Goal: Task Accomplishment & Management: Manage account settings

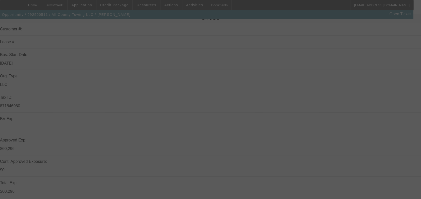
scroll to position [72, 0]
select select "0.1"
select select "2"
select select "0.1"
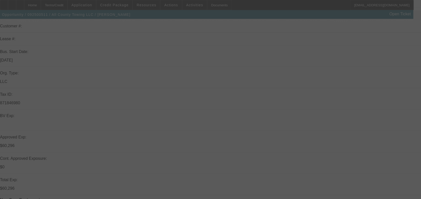
select select "2"
select select "0.1"
select select "2"
select select "0.1"
select select "2"
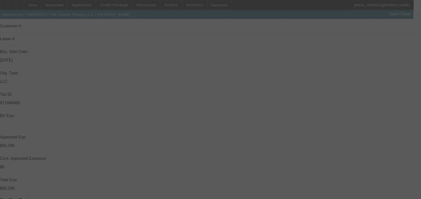
select select "0.1"
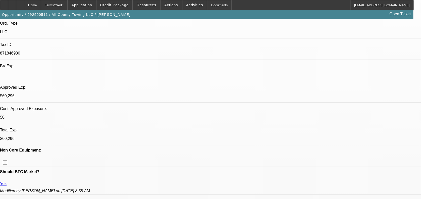
select select "1"
select select "2"
select select "4"
select select "1"
select select "2"
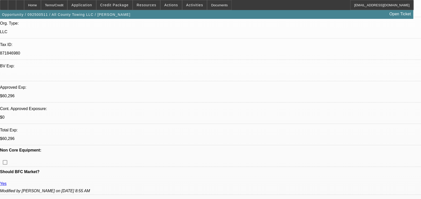
select select "4"
select select "1"
select select "2"
select select "4"
select select "1"
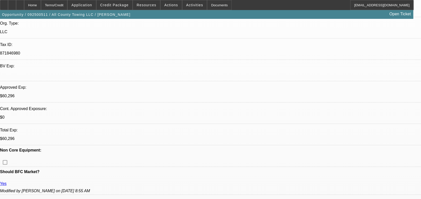
select select "2"
select select "4"
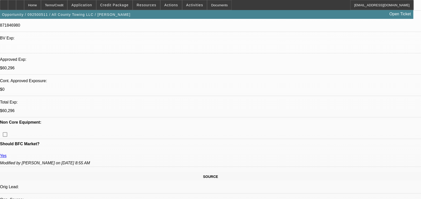
scroll to position [165, 0]
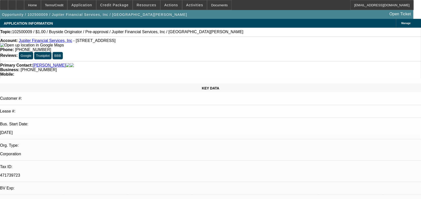
select select "0"
select select "2"
select select "0"
select select "1"
select select "2"
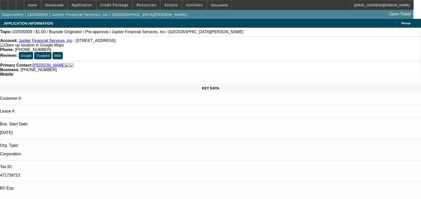
select select "6"
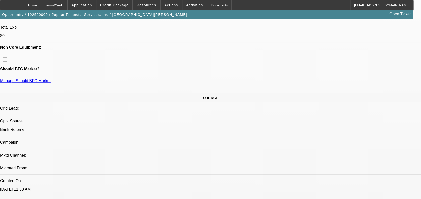
scroll to position [223, 0]
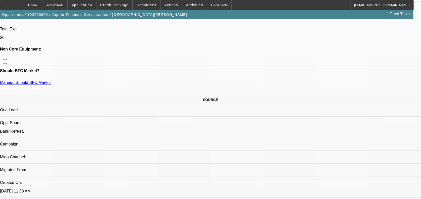
click at [8, 7] on div at bounding box center [4, 5] width 8 height 10
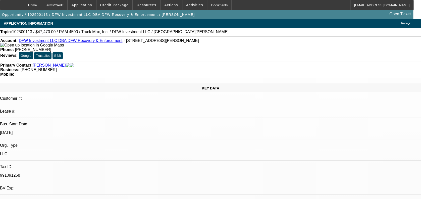
select select "0"
select select "2"
select select "0"
select select "1"
select select "2"
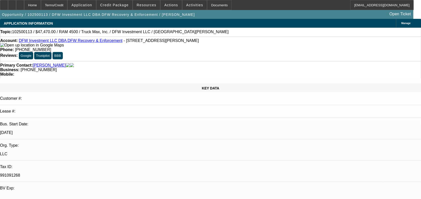
select select "6"
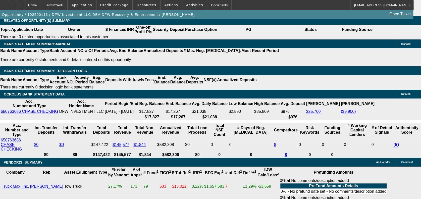
scroll to position [858, 0]
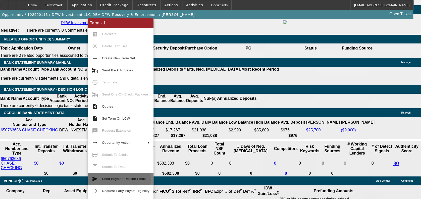
click at [107, 178] on span "Send Buyside Decline Email" at bounding box center [124, 179] width 44 height 4
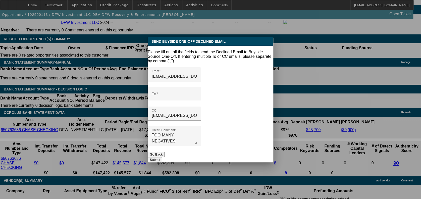
scroll to position [0, 0]
drag, startPoint x: 410, startPoint y: 63, endPoint x: 422, endPoint y: 80, distance: 21.5
click at [412, 66] on div at bounding box center [210, 99] width 421 height 199
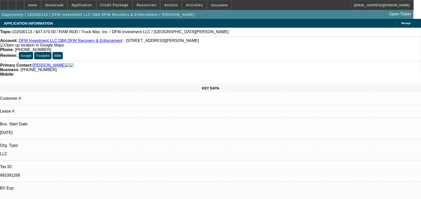
scroll to position [858, 0]
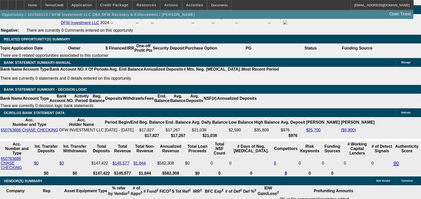
drag, startPoint x: 285, startPoint y: 131, endPoint x: 415, endPoint y: 179, distance: 137.9
copy div "SHORT TIME IN BUSINESS, VENDOR RESTRICTED BY [PERSON_NAME], ASSET WARNING PRESE…"
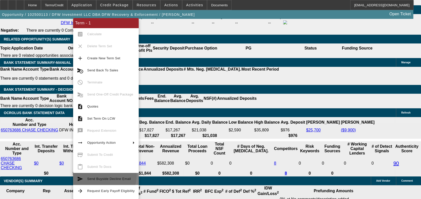
click at [98, 175] on button "send Send Buyside Decline Email" at bounding box center [106, 179] width 66 height 12
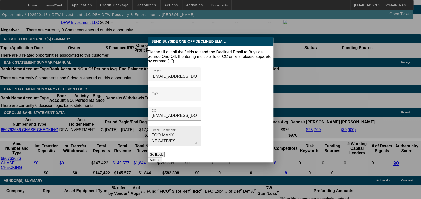
click at [185, 127] on div "Credit Comment TOO MANY NEGATIVES" at bounding box center [174, 136] width 45 height 20
click at [185, 132] on textarea "TOO MANY NEGATIVES" at bounding box center [174, 138] width 45 height 12
type textarea "S"
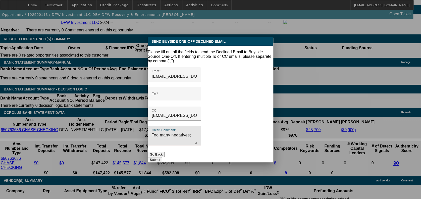
paste textarea "SHORT TIME IN BUSINESS, VENDOR RESTRICTED BY FINPAC, ASSET WARNING PRESENT FOR …"
drag, startPoint x: 186, startPoint y: 129, endPoint x: 114, endPoint y: 135, distance: 71.6
click at [114, 135] on div "Send Buyside One-Off Declined Email Please fill out all the fields to send the …" at bounding box center [210, 99] width 421 height 199
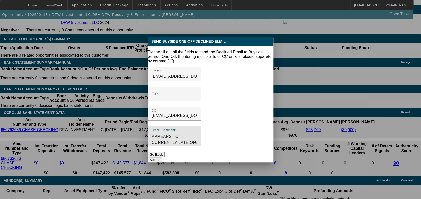
type textarea "TOO MANY NEGATIVES; SHORT TIME IN BUSINESS, MINIMAL PERSONAL CREDIT PRESENT, CO…"
click at [186, 101] on div at bounding box center [174, 104] width 53 height 6
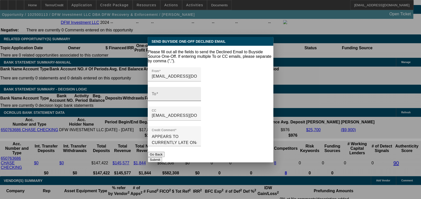
click at [191, 93] on input "To" at bounding box center [174, 96] width 45 height 6
paste input "Brian Werbeck <brian@gppartnersllc.com>"
click at [179, 93] on input "Brian Werbeck <brian@gppartnersllc.com>" at bounding box center [174, 96] width 45 height 6
click at [197, 93] on input "brian@gppartnersllc.com>" at bounding box center [174, 96] width 45 height 6
type input "brian@gppartnersllc.com"
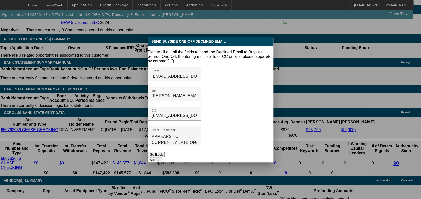
click at [162, 157] on button "Submit" at bounding box center [155, 159] width 14 height 5
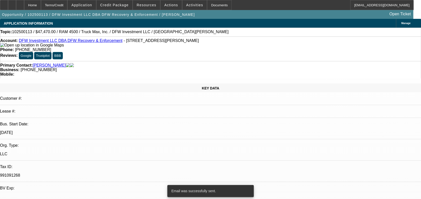
scroll to position [858, 0]
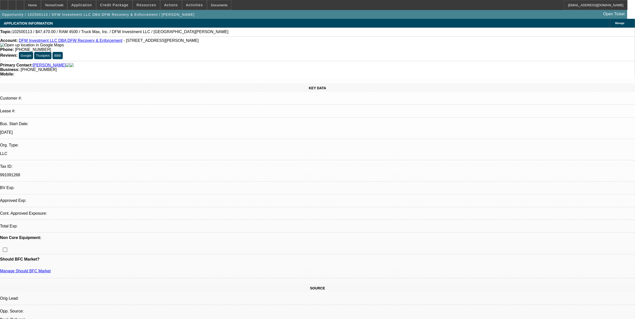
select select "0"
select select "2"
select select "0"
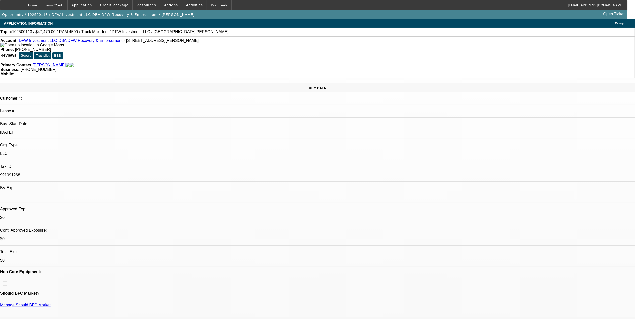
select select "1"
select select "2"
select select "6"
click at [166, 8] on span at bounding box center [170, 5] width 21 height 12
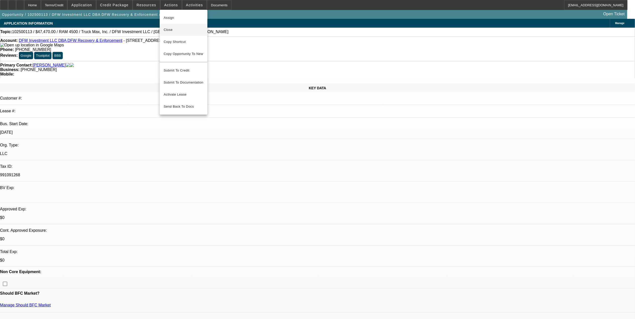
click at [182, 32] on span "Close" at bounding box center [184, 30] width 40 height 6
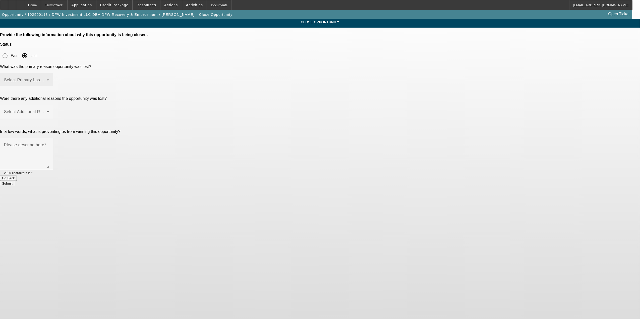
click at [47, 79] on span at bounding box center [25, 82] width 43 height 6
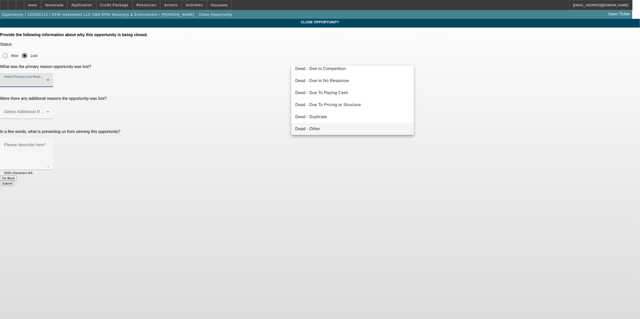
scroll to position [33, 0]
click at [339, 121] on mat-option "Declined - Business Credit Issues" at bounding box center [352, 125] width 123 height 12
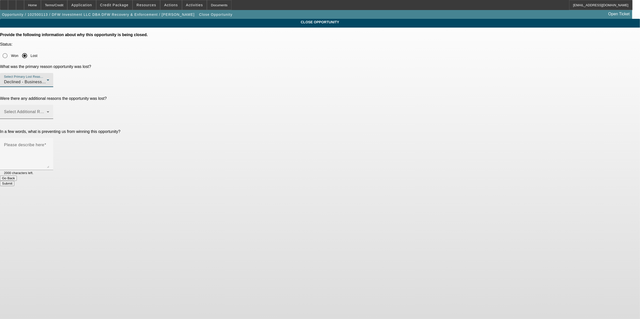
click at [47, 111] on span at bounding box center [25, 114] width 43 height 6
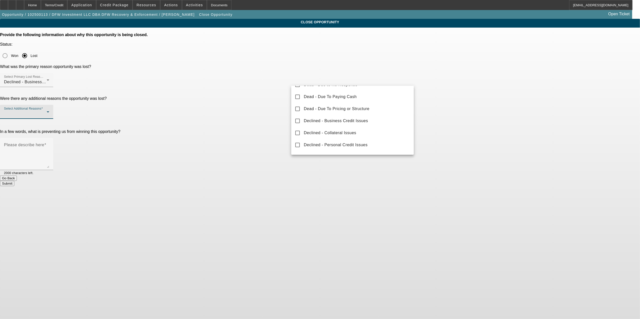
scroll to position [55, 0]
click at [332, 131] on mat-option "Declined - Personal Credit Issues" at bounding box center [352, 135] width 123 height 12
click at [265, 105] on div at bounding box center [320, 159] width 640 height 319
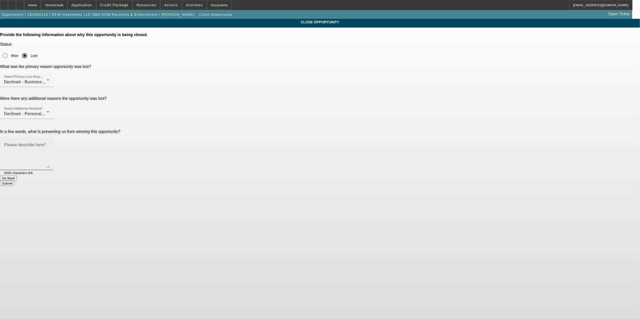
click at [49, 144] on textarea "Please describe here" at bounding box center [26, 156] width 45 height 24
type textarea "Declined"
click at [14, 181] on button "Submit" at bounding box center [7, 183] width 14 height 5
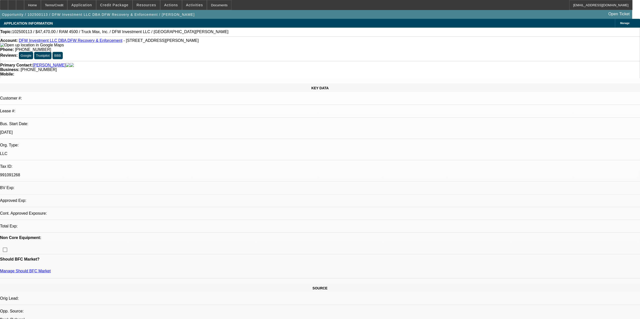
select select "0"
select select "2"
select select "0"
select select "6"
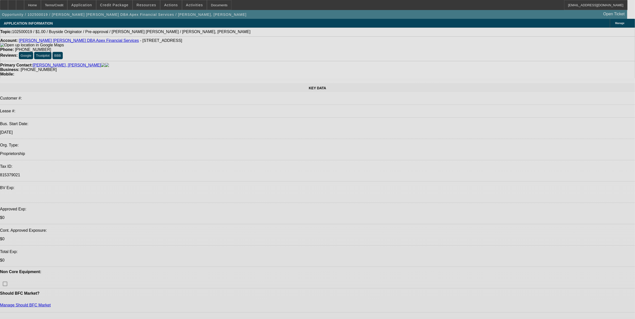
select select "0"
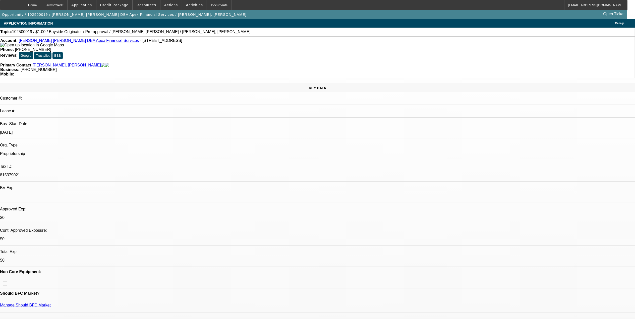
select select "2"
select select "0"
select select "1"
select select "2"
select select "6"
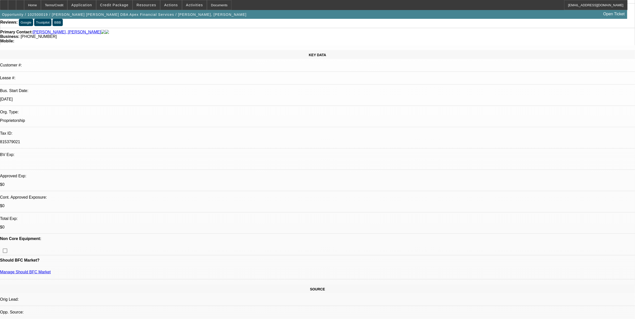
scroll to position [33, 0]
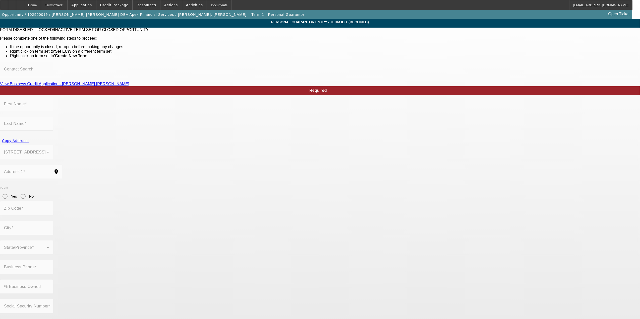
type input "[PERSON_NAME]"
type input "11885 SW Edgewood St"
radio input "true"
type input "97225"
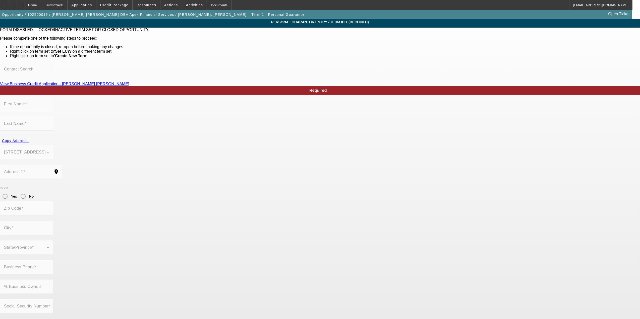
type input "Portland"
type input "[PHONE_NUMBER]"
type input "100"
type input "jeff@apexfinancialpdx.com"
click at [250, 17] on span "button" at bounding box center [258, 15] width 16 height 12
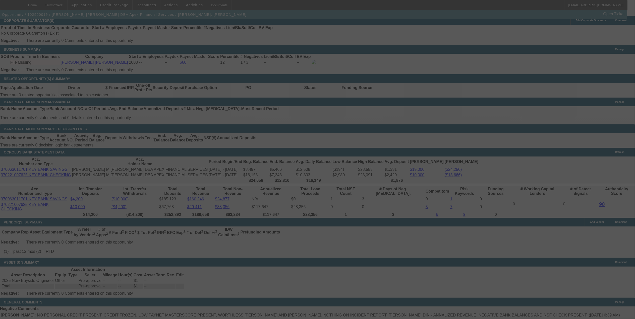
scroll to position [734, 0]
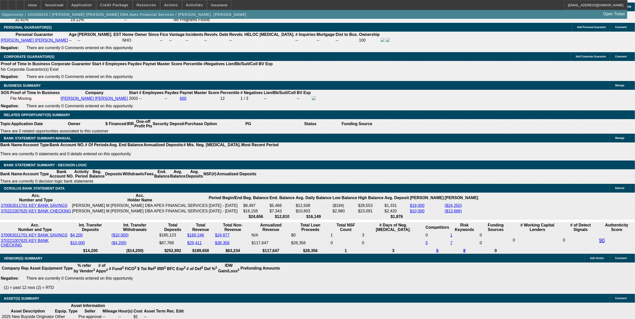
select select "0"
select select "2"
select select "0"
select select "6"
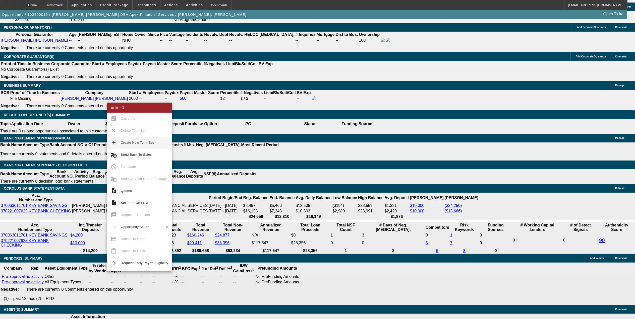
scroll to position [748, 0]
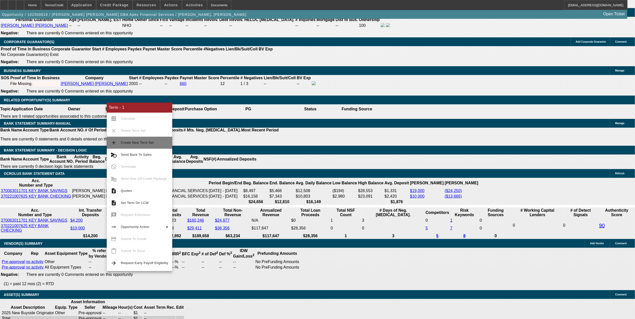
click at [141, 144] on span "Create New Term Set" at bounding box center [137, 143] width 33 height 4
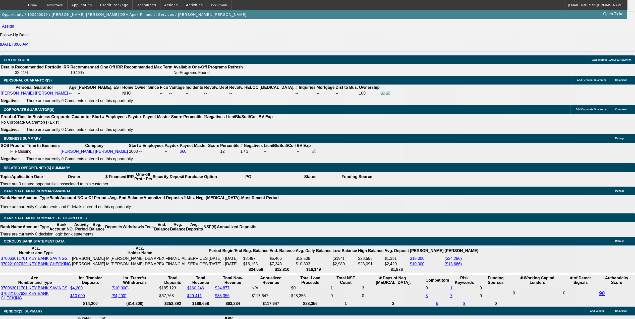
select select "0"
select select "2"
select select "0"
select select "2"
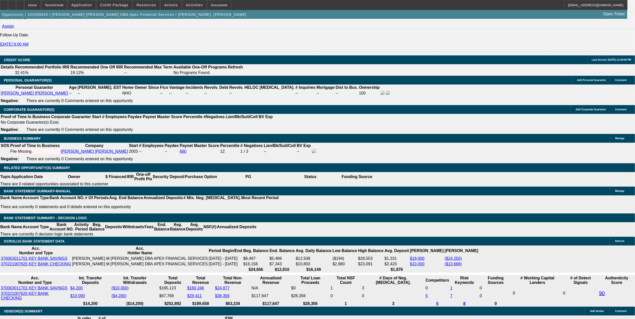
select select "0"
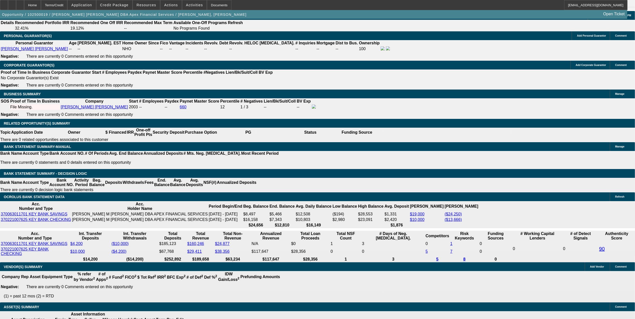
select select "1"
select select "2"
select select "6"
select select "1"
select select "2"
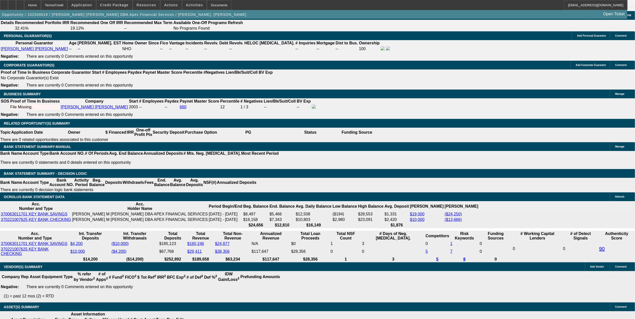
select select "6"
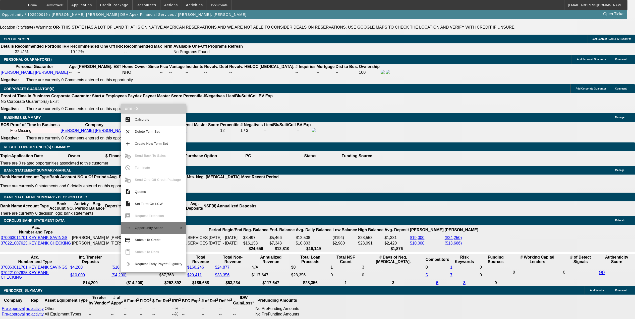
scroll to position [716, 0]
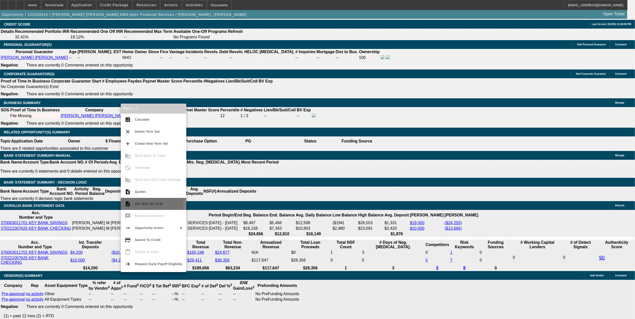
click at [149, 204] on span "Set Term On LCW" at bounding box center [149, 204] width 28 height 4
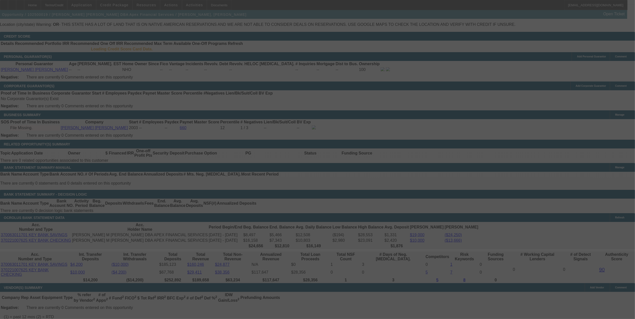
select select "0"
select select "2"
select select "0"
select select "2"
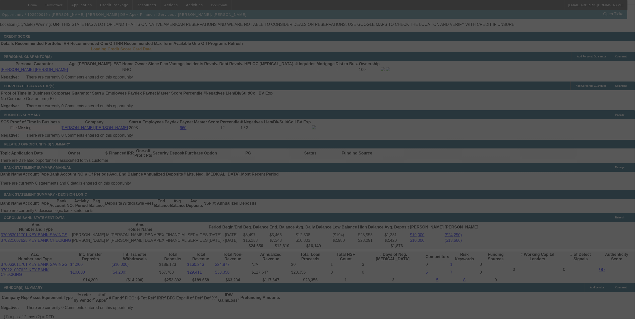
select select "0"
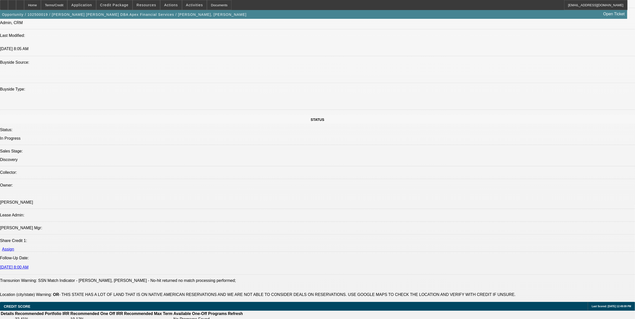
select select "2"
select select "6"
select select "2"
select select "6"
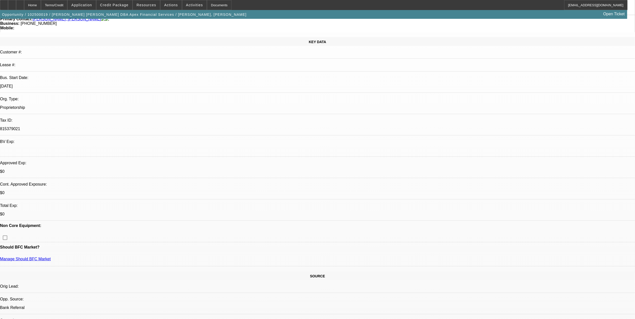
scroll to position [32, 0]
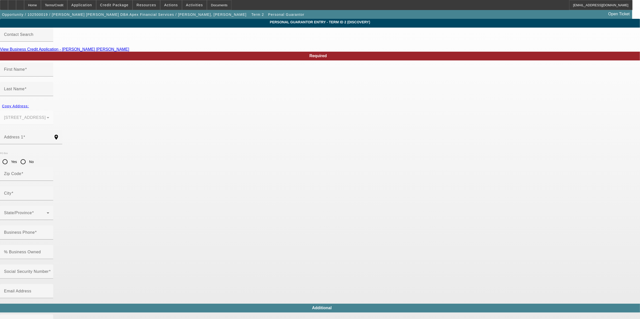
type input "Jeff"
type input "Bob"
type input "11885 SW Edgewood St"
radio input "true"
type input "97225"
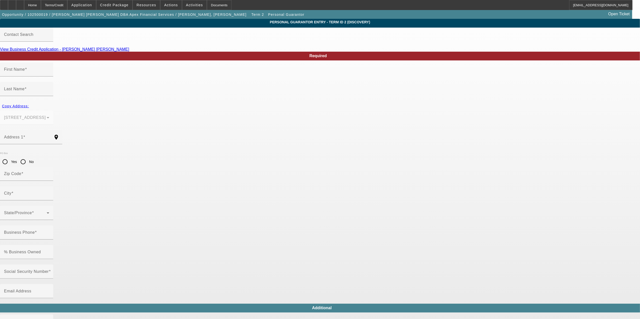
type input "Portland"
type input "(503) 863-0882"
type input "100"
type input "jeff@apexfinancialpdx.com"
click at [49, 271] on input "Social Security Number" at bounding box center [26, 274] width 45 height 6
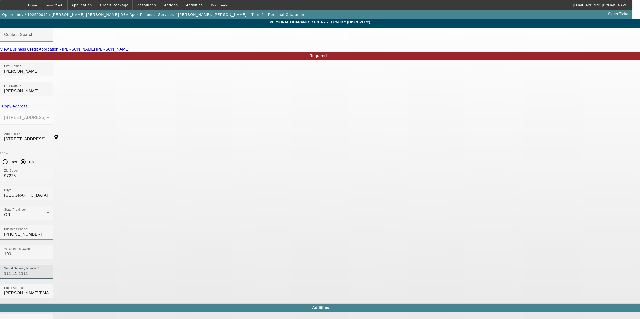
type input "111-11-1111"
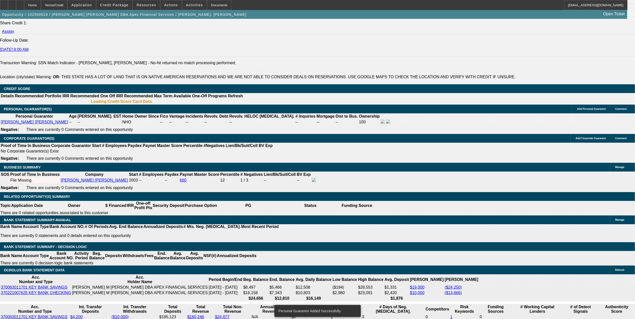
scroll to position [702, 0]
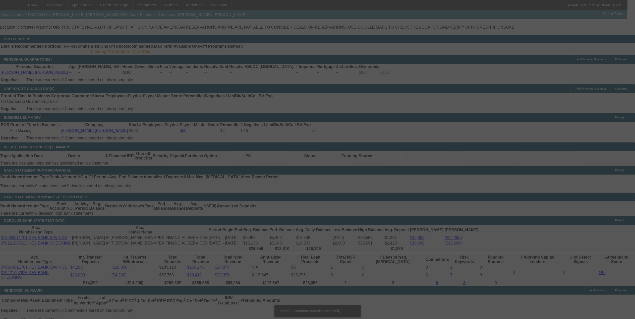
select select "0"
select select "2"
select select "0"
select select "6"
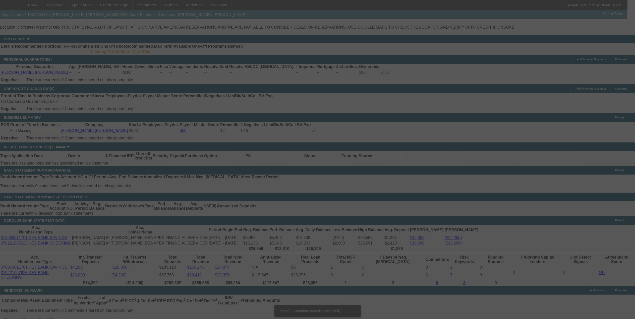
select select "0"
select select "2"
select select "0"
select select "6"
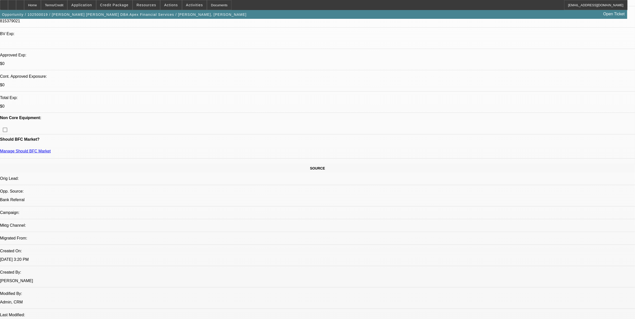
scroll to position [99, 0]
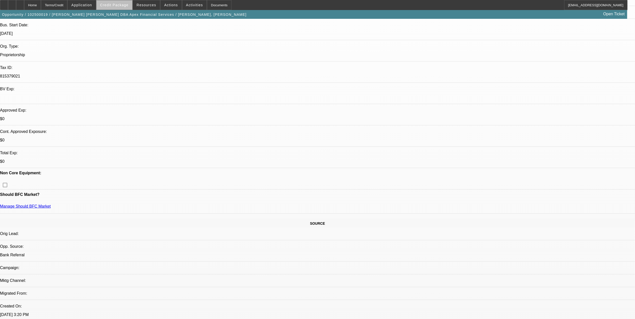
click at [130, 7] on span at bounding box center [114, 5] width 36 height 12
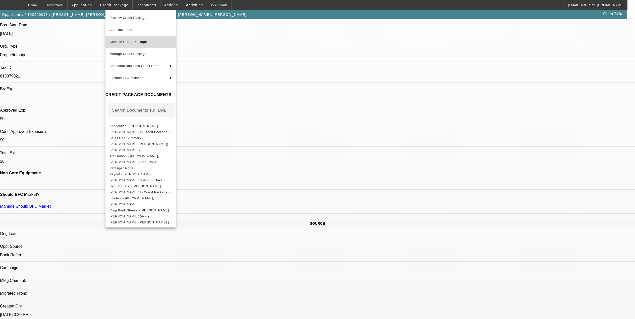
click at [148, 46] on button "Compile Credit Package" at bounding box center [140, 42] width 70 height 12
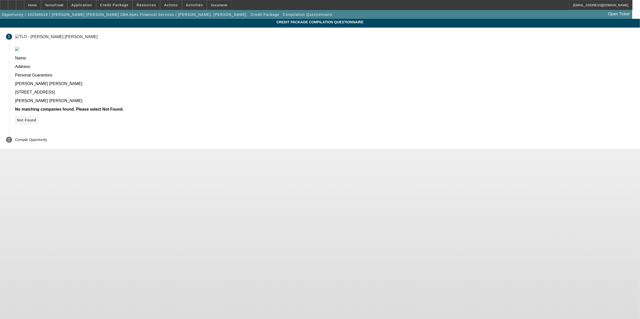
click at [17, 118] on icon at bounding box center [17, 120] width 0 height 4
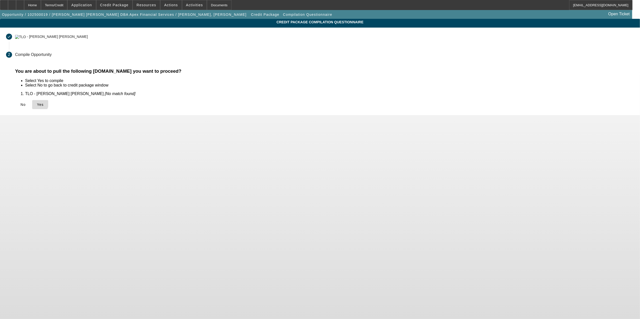
click at [37, 103] on icon at bounding box center [37, 105] width 0 height 4
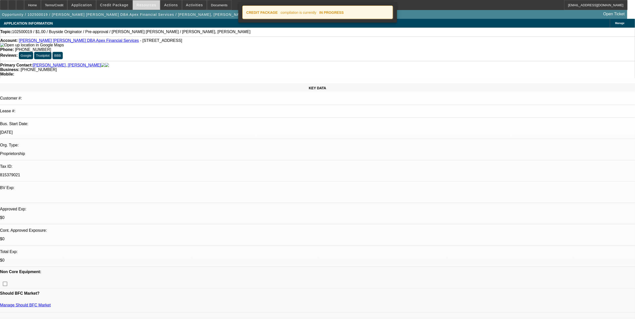
select select "0"
select select "2"
select select "0"
select select "6"
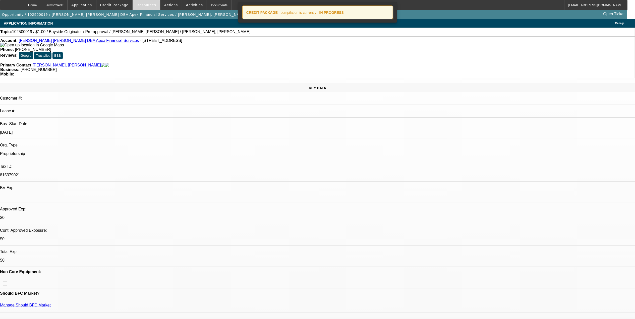
select select "0"
select select "2"
select select "0"
select select "6"
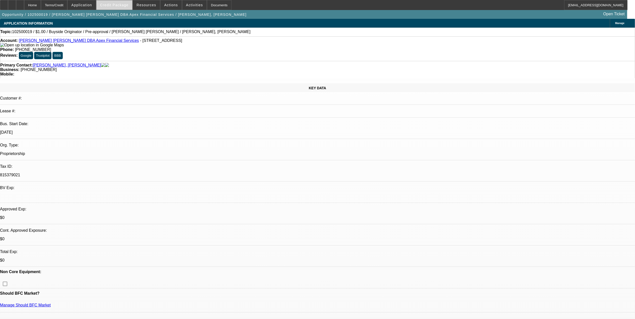
click at [128, 8] on span at bounding box center [114, 5] width 36 height 12
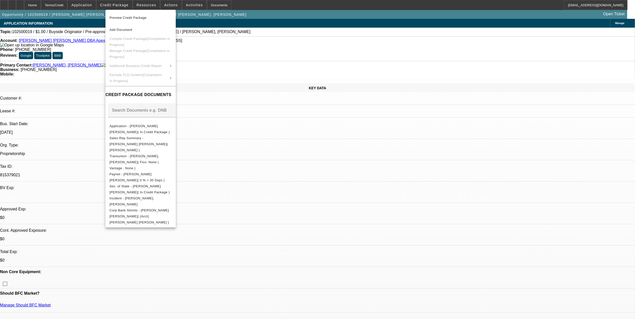
click at [123, 4] on div at bounding box center [317, 159] width 635 height 319
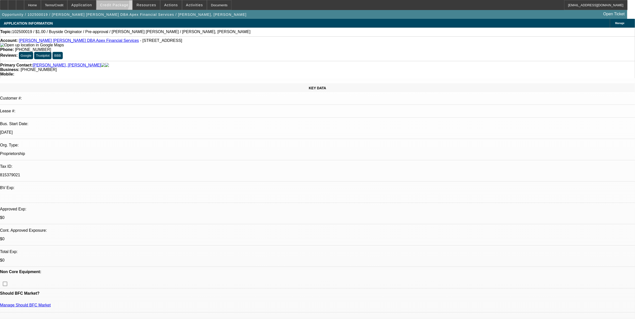
click at [122, 4] on span "Credit Package" at bounding box center [114, 5] width 28 height 4
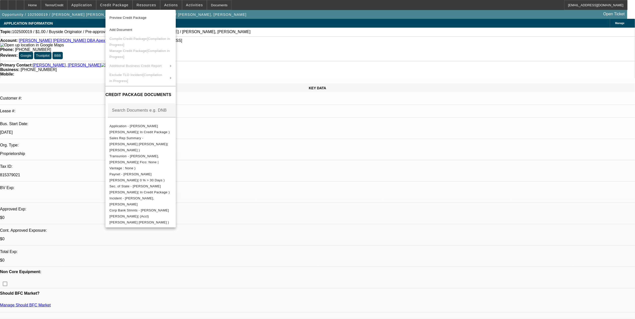
click at [83, 124] on div at bounding box center [317, 159] width 635 height 319
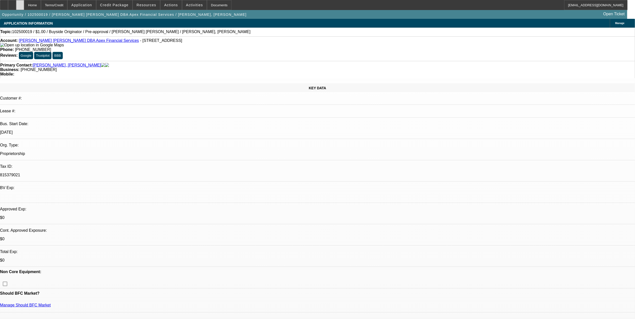
click at [24, 3] on div at bounding box center [20, 5] width 8 height 10
select select "0"
select select "2"
select select "0"
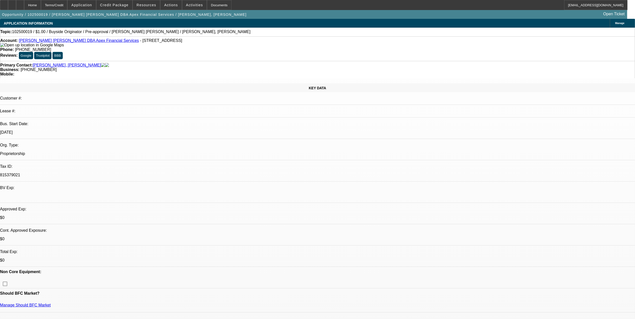
select select "2"
select select "0"
select select "1"
select select "2"
select select "6"
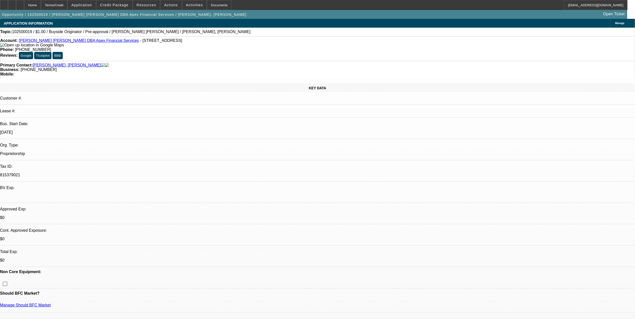
select select "1"
select select "2"
select select "6"
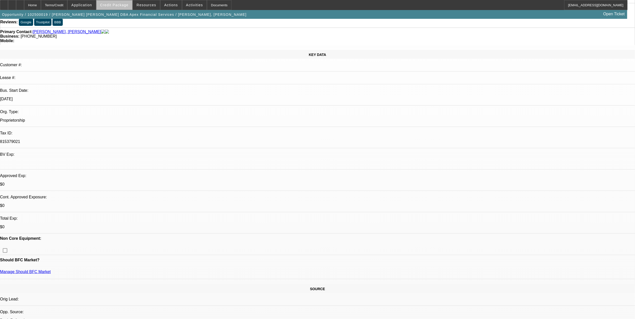
click at [131, 10] on span at bounding box center [114, 5] width 36 height 12
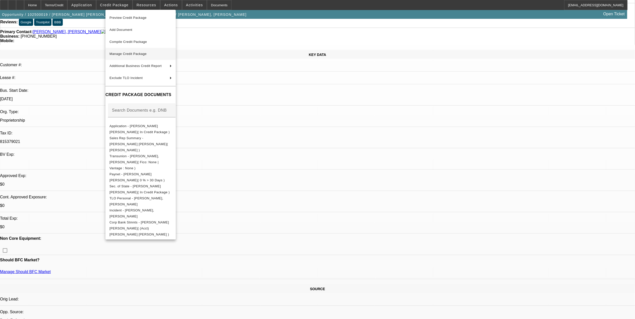
click at [132, 51] on span "Manage Credit Package" at bounding box center [140, 54] width 62 height 6
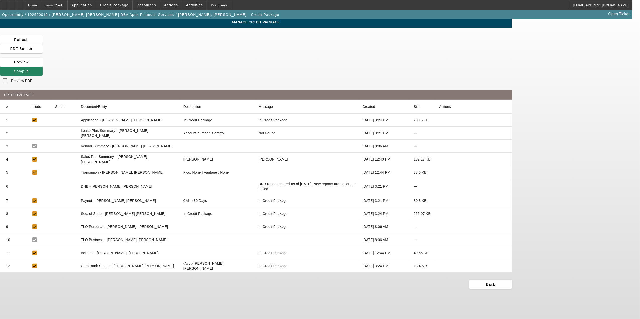
click at [439, 172] on icon at bounding box center [439, 172] width 0 height 0
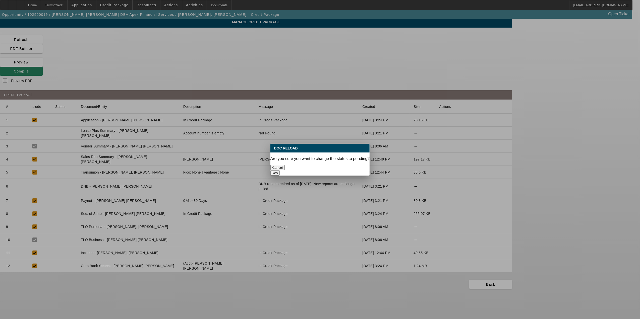
click at [280, 170] on button "Yes" at bounding box center [275, 172] width 10 height 5
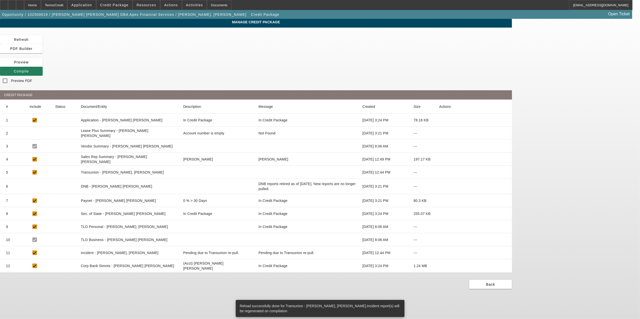
click at [29, 69] on span "Compile" at bounding box center [21, 71] width 15 height 4
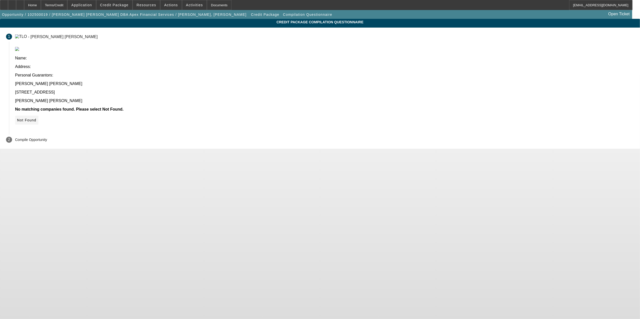
click at [17, 118] on icon at bounding box center [17, 120] width 0 height 4
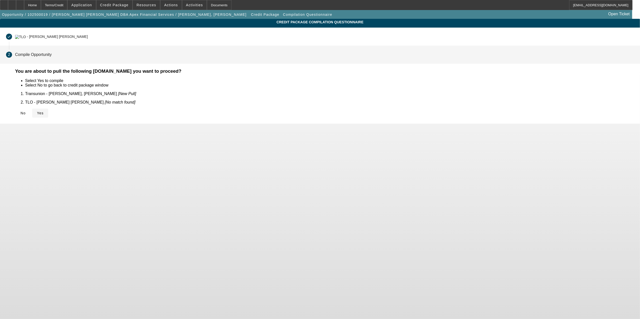
click at [48, 110] on span at bounding box center [40, 113] width 16 height 12
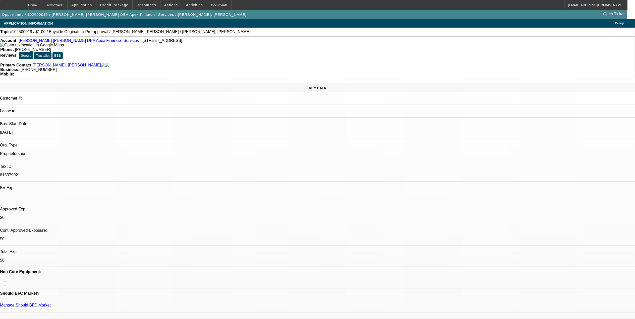
select select "0"
select select "2"
select select "0"
select select "6"
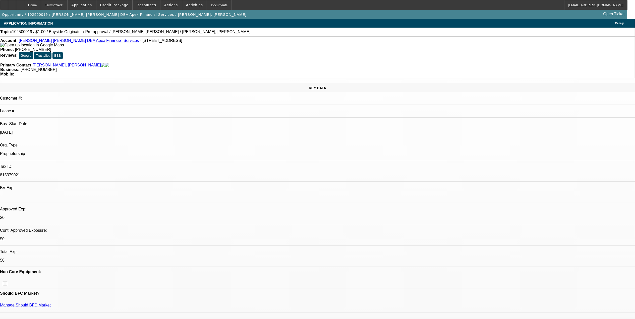
select select "0"
select select "2"
select select "0"
select select "6"
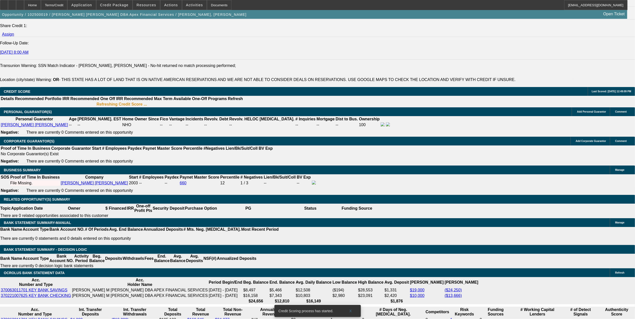
scroll to position [669, 0]
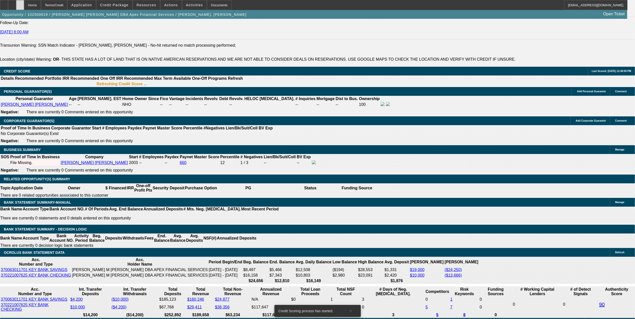
click at [24, 5] on div at bounding box center [20, 5] width 8 height 10
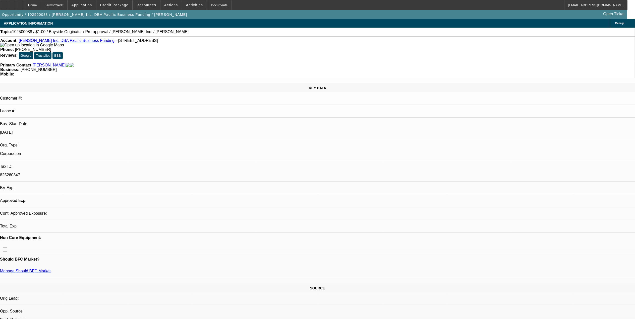
select select "0"
select select "2"
select select "0"
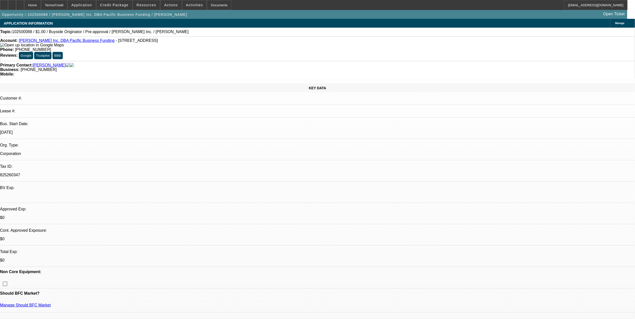
select select "1"
select select "2"
select select "6"
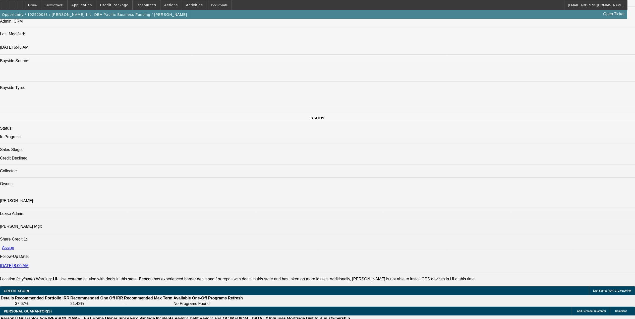
scroll to position [603, 0]
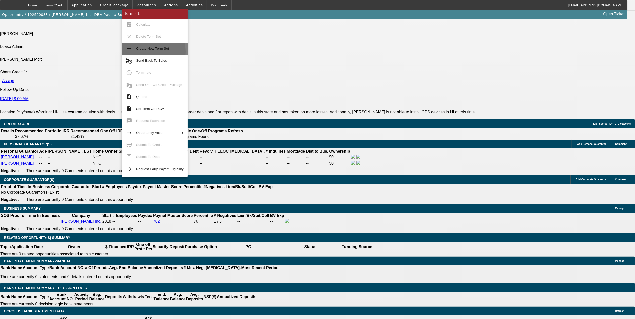
click at [149, 51] on button "add Create New Term Set" at bounding box center [155, 49] width 66 height 12
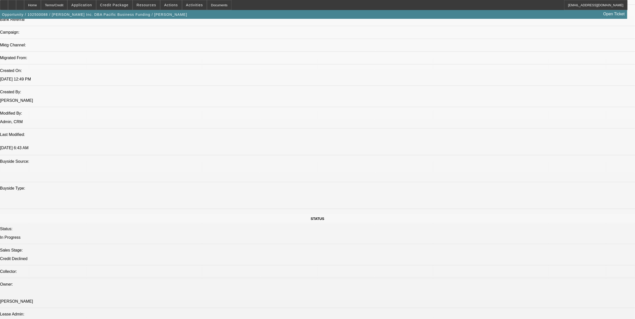
select select "0"
select select "2"
select select "0"
select select "2"
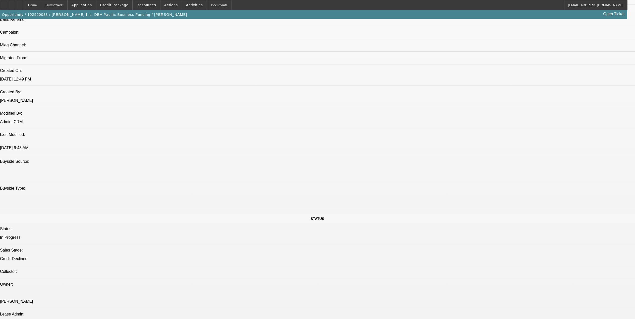
select select "0"
select select "1"
select select "2"
select select "6"
select select "1"
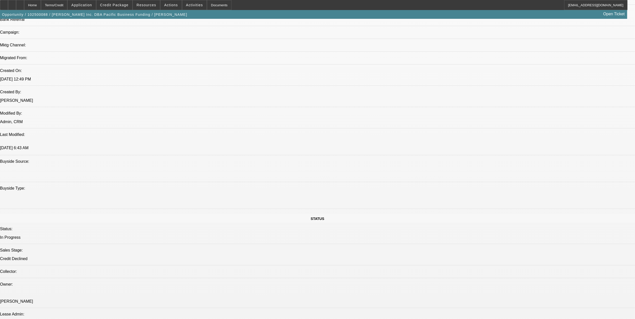
select select "2"
select select "6"
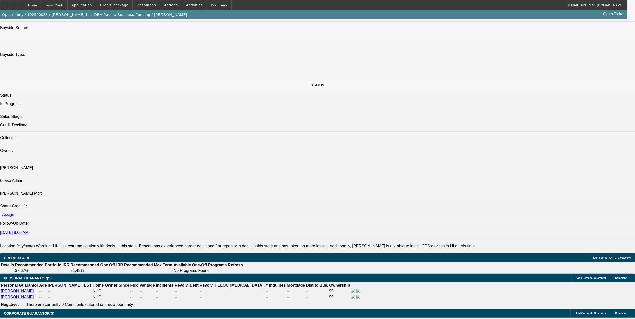
scroll to position [636, 0]
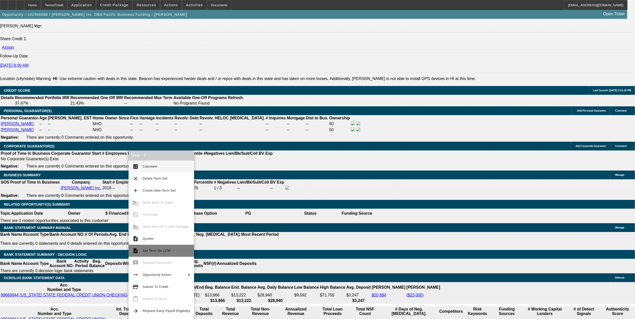
click at [161, 250] on span "Set Term On LCW" at bounding box center [157, 251] width 28 height 4
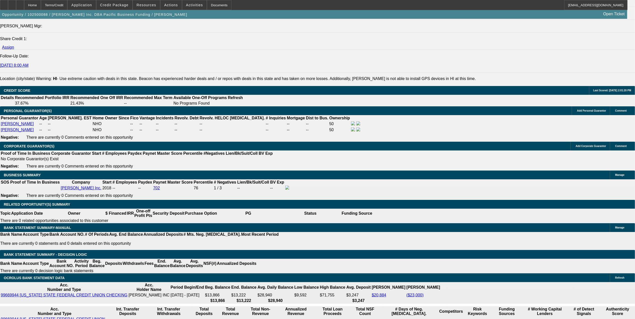
scroll to position [651, 0]
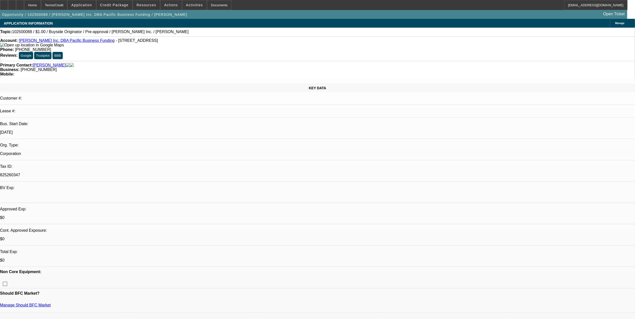
select select "0"
select select "2"
select select "0"
select select "2"
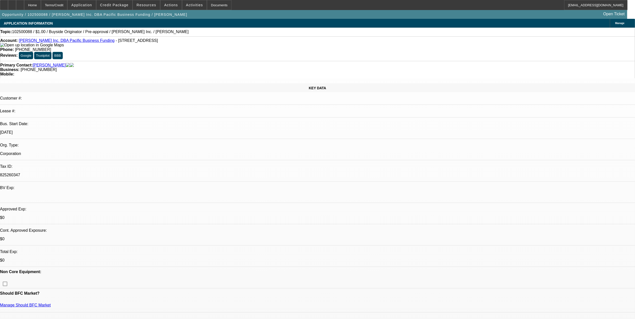
select select "0"
select select "1"
select select "2"
select select "6"
select select "1"
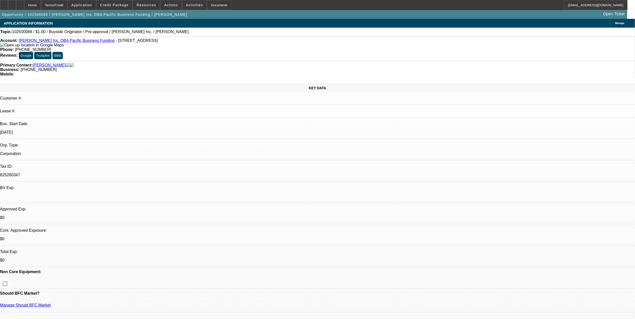
select select "2"
select select "6"
click at [128, 7] on span at bounding box center [114, 5] width 36 height 12
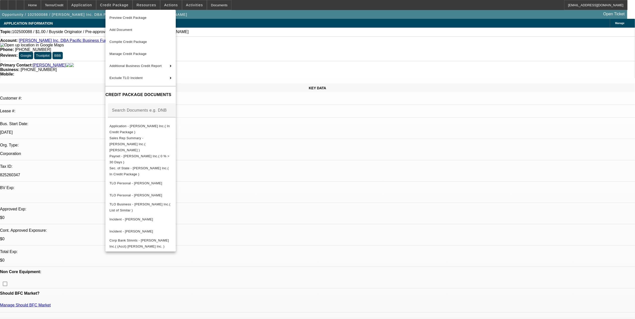
click at [407, 237] on div at bounding box center [317, 159] width 635 height 319
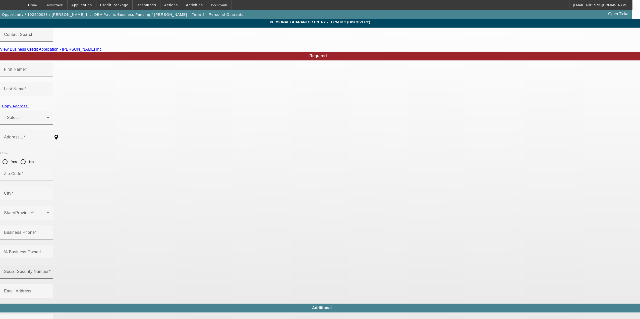
type input "Jason"
type input "Zeager"
type input "124 Kaanua Place"
radio input "true"
type input "96734"
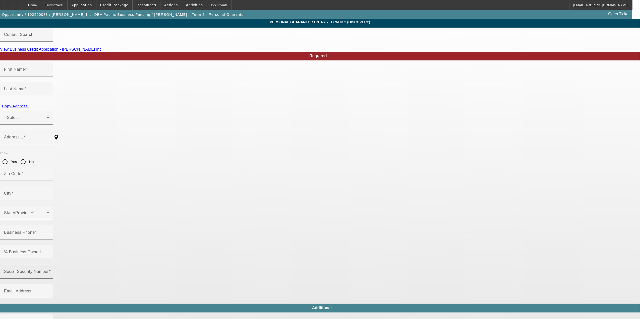
type input "Kailua"
type input "(808) 397-4724"
type input "50"
type input "jason@pacificbusinessfunding.com"
click at [49, 270] on mat-label "Social Security Number" at bounding box center [26, 272] width 45 height 4
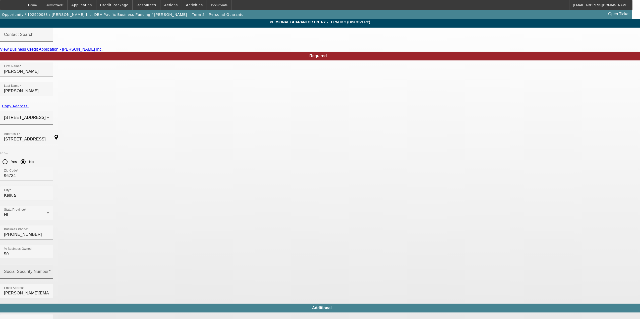
click at [49, 271] on input "Social Security Number" at bounding box center [26, 274] width 45 height 6
type input "111-11-1111"
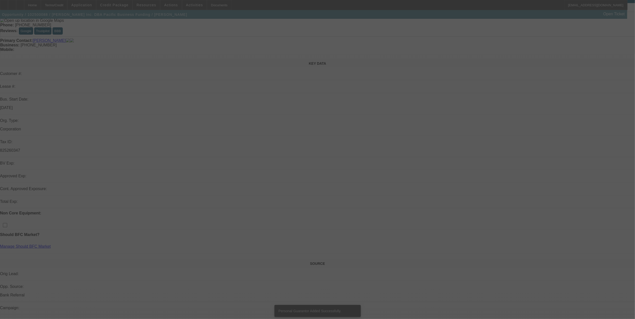
scroll to position [67, 0]
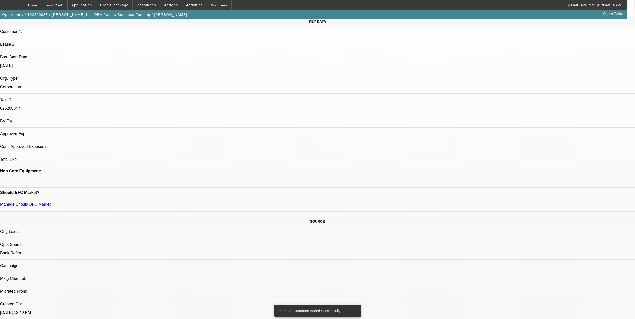
select select "0"
select select "2"
select select "0"
select select "6"
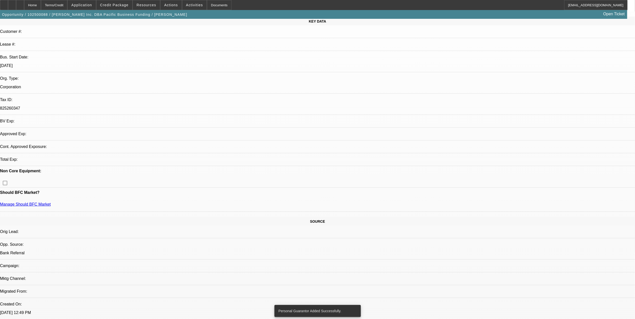
select select "0"
select select "2"
select select "0"
select select "6"
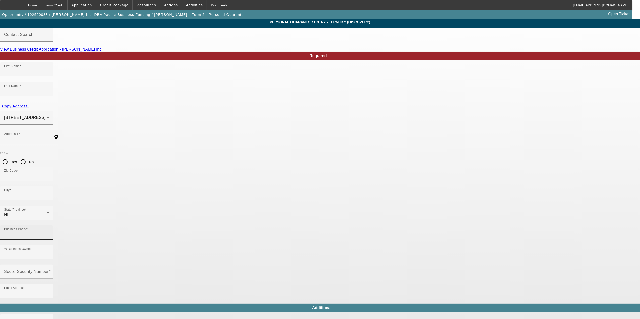
type input "Lizel"
type input "Zeager"
type input "124 Kaanua Place"
radio input "true"
type input "96734"
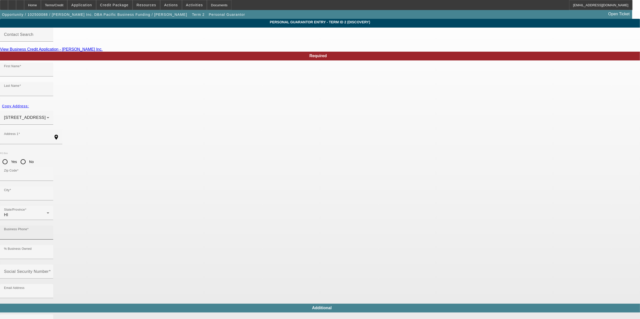
type input "Kailua"
type input "(808) 397-4724"
type input "50"
type input "lizel@pacificbusinessfunding.com"
click at [49, 270] on mat-label "Social Security Number" at bounding box center [26, 272] width 45 height 4
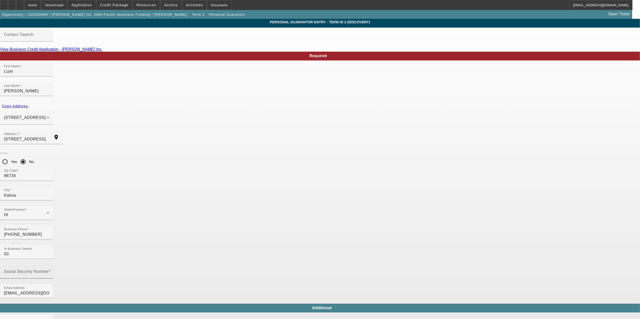
click at [49, 271] on input "Social Security Number" at bounding box center [26, 274] width 45 height 6
type input "111-11-1111"
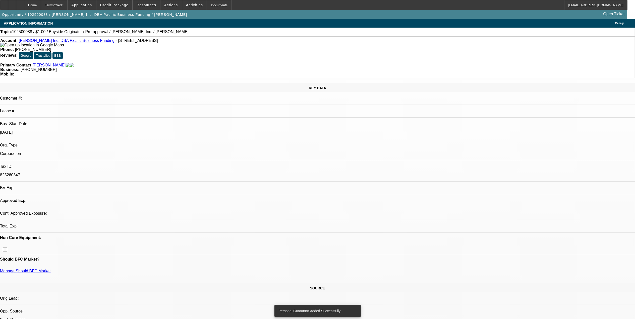
select select "0"
select select "2"
select select "0"
select select "6"
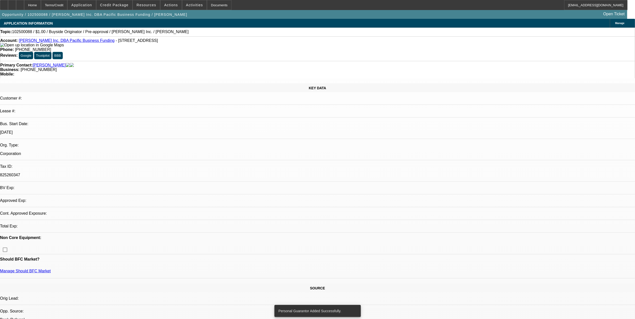
select select "0"
select select "2"
select select "0"
select select "6"
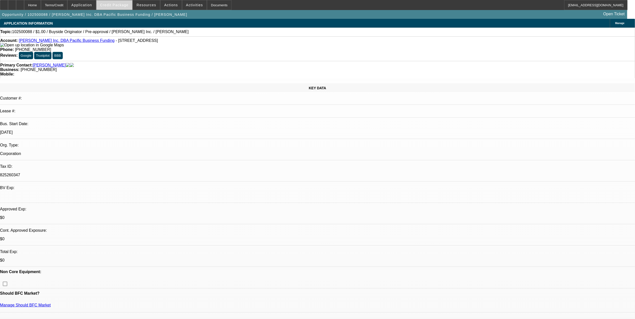
click at [128, 5] on span "Credit Package" at bounding box center [114, 5] width 28 height 4
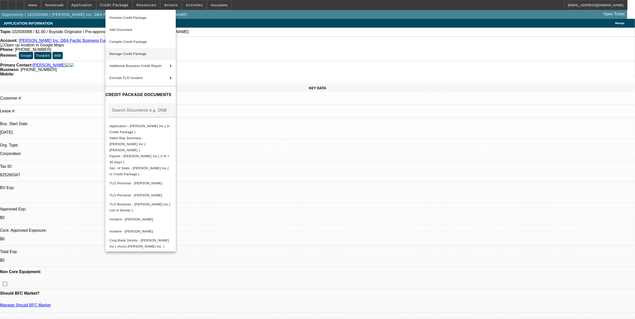
click at [141, 52] on span "Manage Credit Package" at bounding box center [127, 54] width 37 height 4
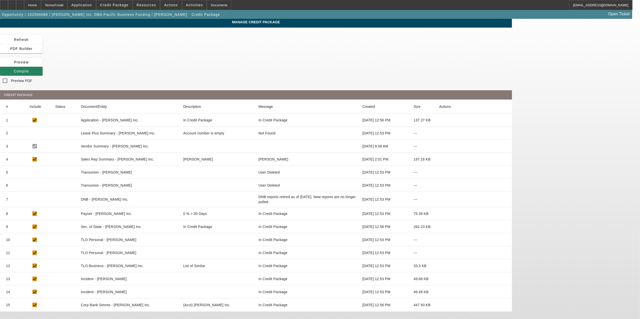
click at [439, 172] on icon at bounding box center [439, 172] width 0 height 0
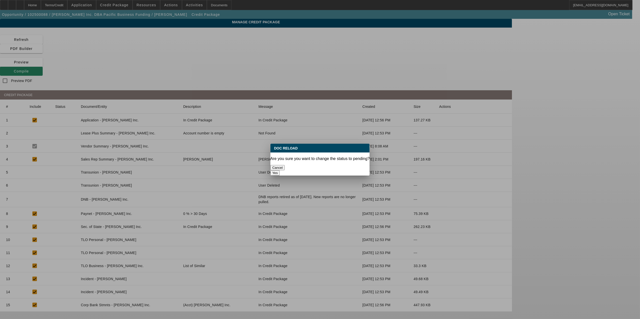
click at [280, 170] on button "Yes" at bounding box center [275, 172] width 10 height 5
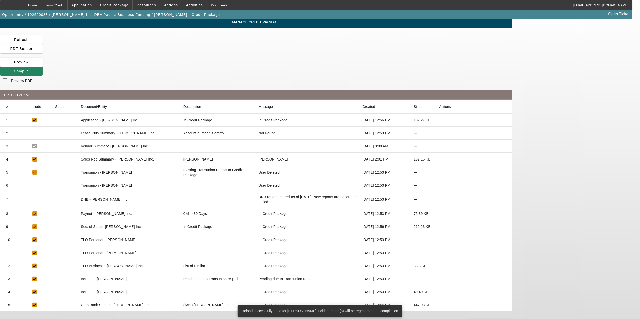
click at [439, 186] on icon at bounding box center [439, 186] width 0 height 0
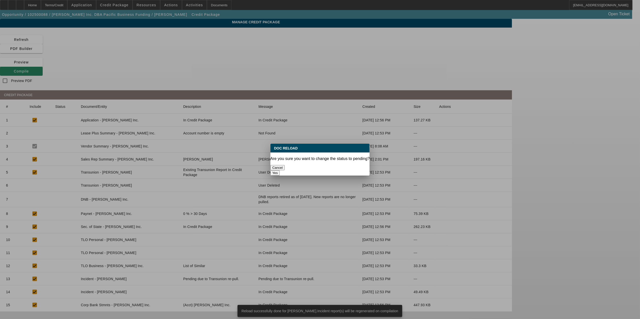
click at [280, 170] on button "Yes" at bounding box center [275, 172] width 10 height 5
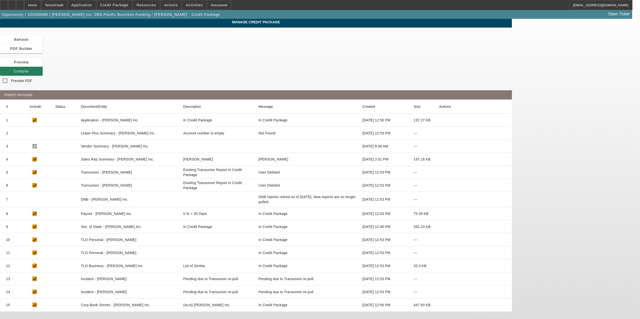
click at [14, 69] on icon at bounding box center [14, 71] width 0 height 4
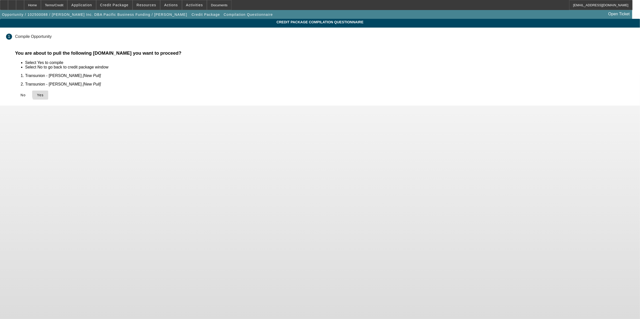
click at [44, 93] on span "Yes" at bounding box center [40, 95] width 7 height 4
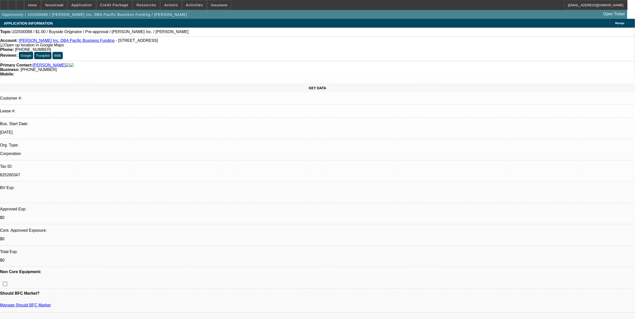
select select "0"
select select "2"
select select "0"
select select "6"
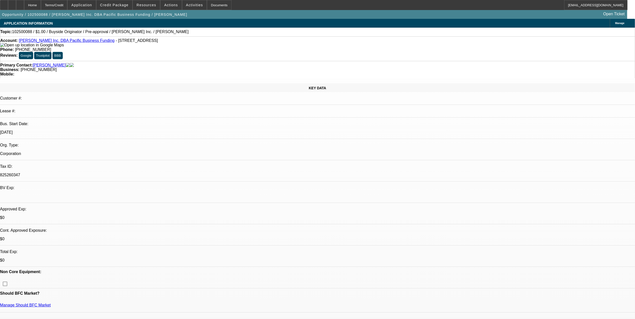
select select "0"
select select "2"
select select "0"
select select "6"
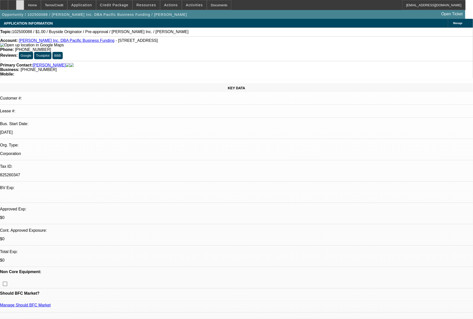
click at [24, 6] on div at bounding box center [20, 5] width 8 height 10
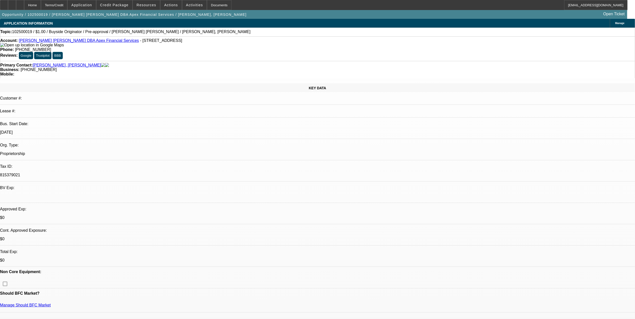
select select "0"
select select "2"
select select "0"
select select "2"
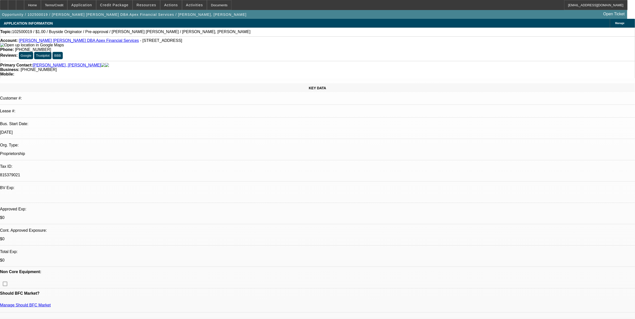
select select "0"
select select "1"
select select "2"
select select "6"
select select "1"
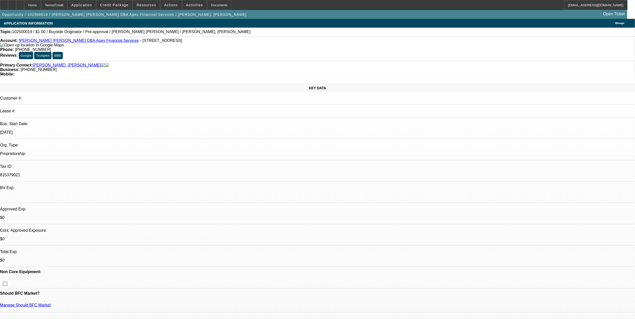
select select "2"
select select "6"
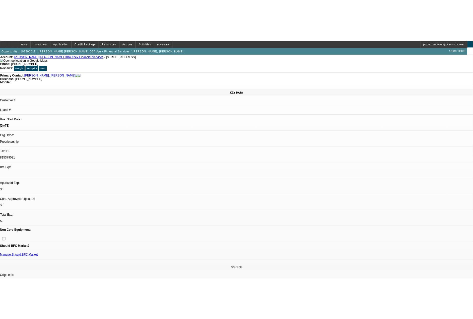
scroll to position [33, 0]
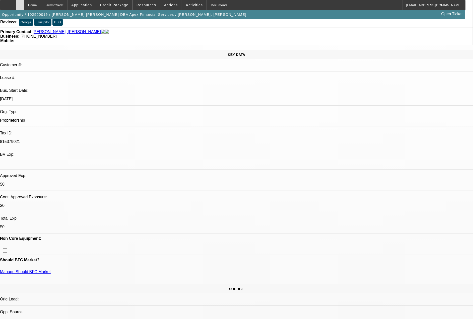
click at [24, 5] on div at bounding box center [20, 5] width 8 height 10
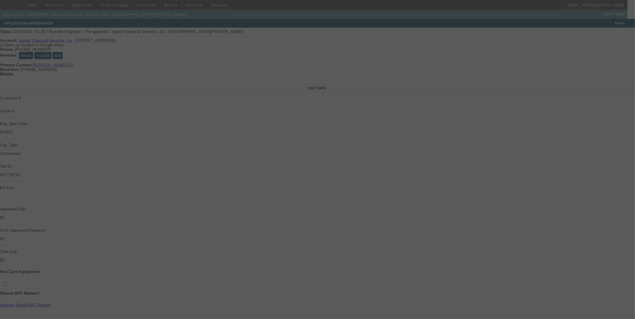
select select "0"
select select "2"
select select "0"
select select "6"
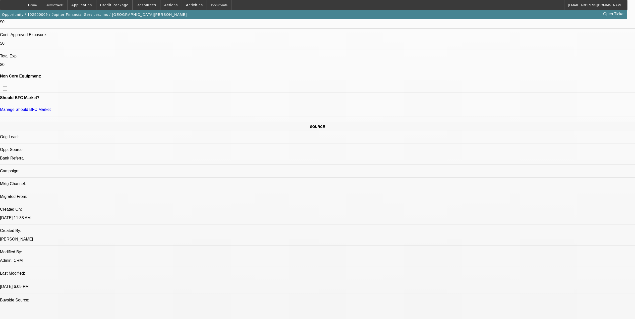
scroll to position [234, 0]
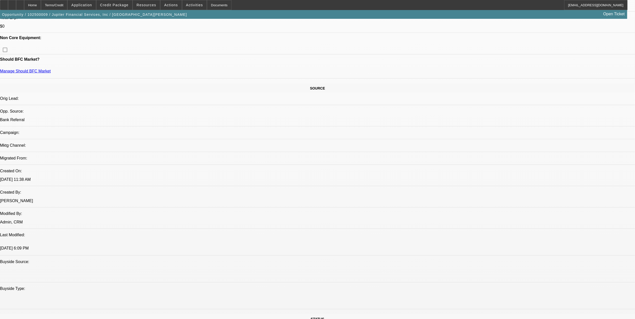
click at [467, 73] on button "reply_all Reply All" at bounding box center [472, 76] width 32 height 12
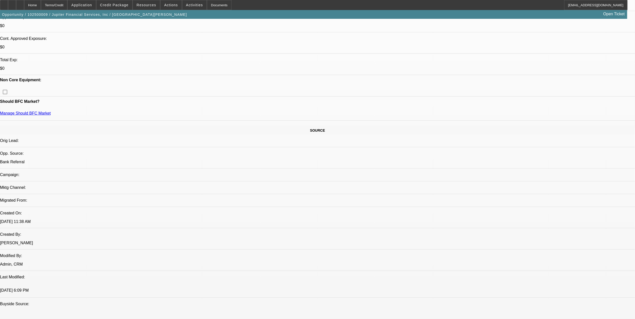
scroll to position [134, 0]
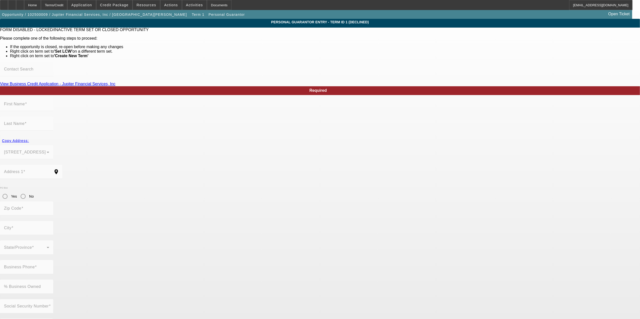
type input "Sean"
type input "Coburn"
type input "144 Gulfstream Dr"
radio input "true"
type input "33469"
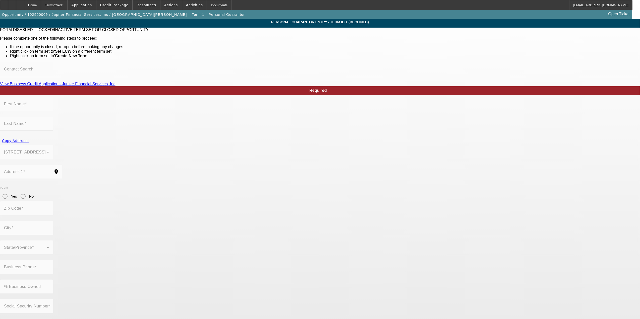
type input "Tequesta"
type input "(561) 515-4555"
type input "76"
type input "scoburn@jupfin.com"
click at [192, 15] on span "Term 1" at bounding box center [198, 15] width 13 height 4
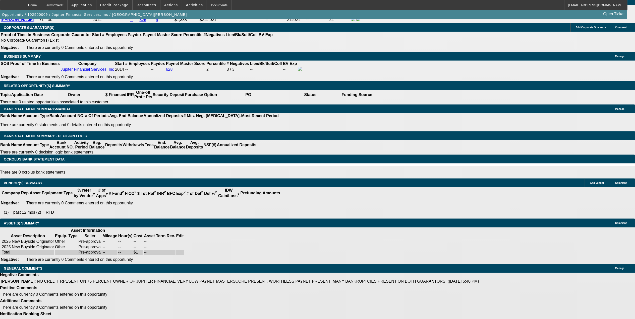
select select "0"
select select "2"
select select "0"
select select "6"
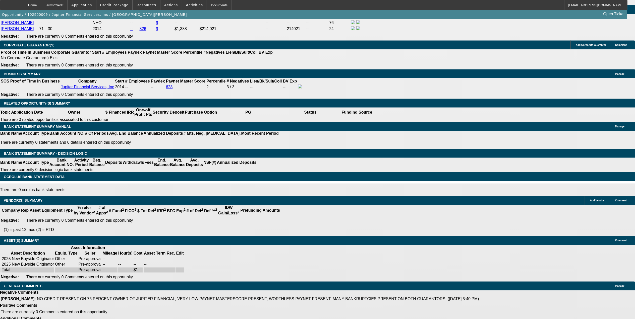
scroll to position [668, 0]
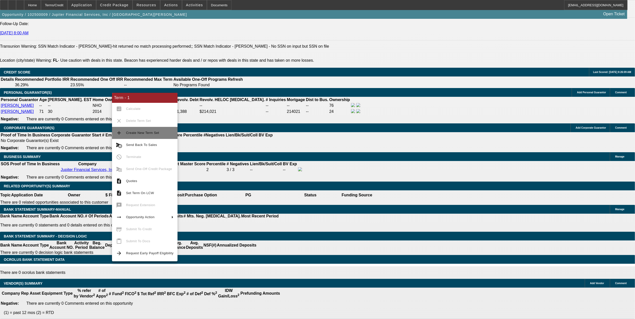
click at [140, 135] on span "Create New Term Set" at bounding box center [149, 133] width 47 height 6
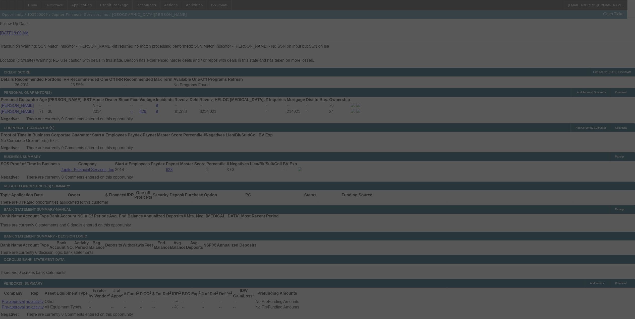
scroll to position [683, 0]
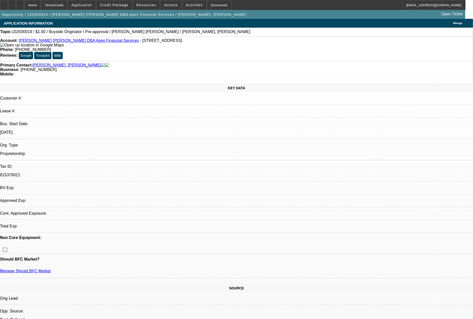
select select "0"
select select "2"
select select "0"
select select "2"
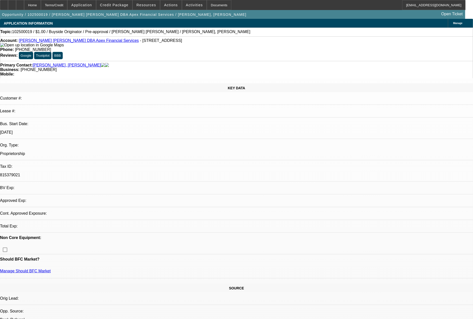
select select "0"
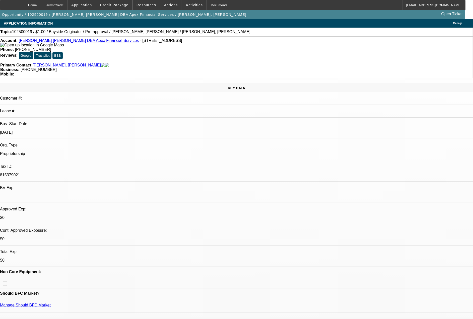
select select "1"
select select "2"
select select "6"
select select "1"
select select "2"
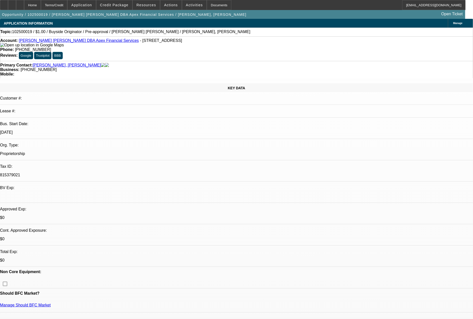
select select "6"
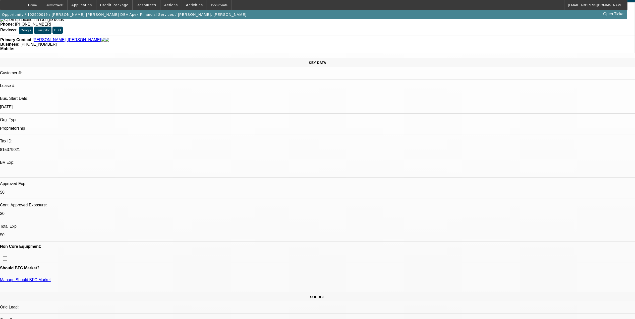
scroll to position [67, 0]
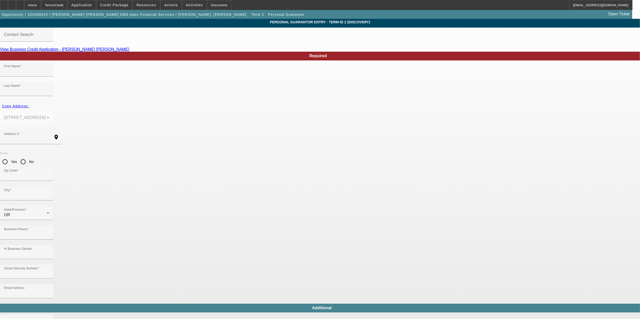
type input "Jeff"
type input "Bob"
type input "11885 SW Edgewood St"
radio input "true"
type input "97225"
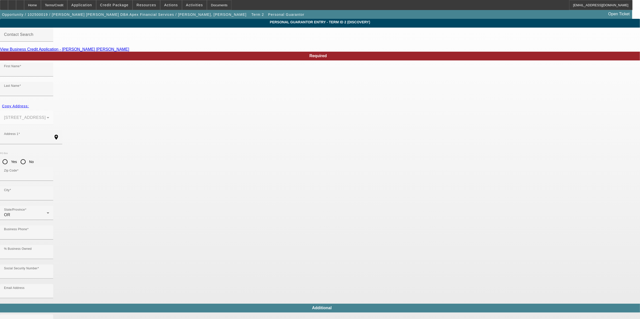
type input "Portland"
type input "(503) 863-0882"
type input "100"
type input "111-11-1111"
type input "jeff@apexfinancialpdx.com"
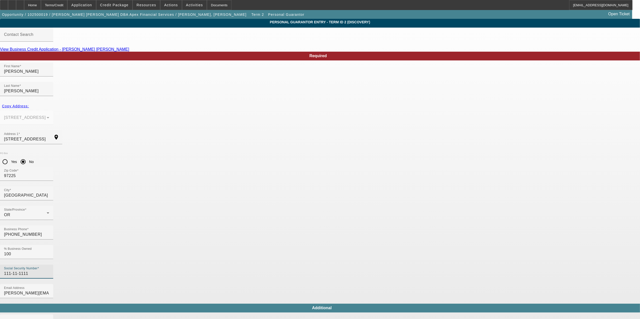
drag, startPoint x: 218, startPoint y: 201, endPoint x: 156, endPoint y: 196, distance: 61.9
click at [156, 196] on app-personal-guarantor-manage "Personal Guarantor Entry - Term ID 2 (Discovery) Contact Search View Business C…" at bounding box center [320, 270] width 640 height 502
type input "000-00-0000"
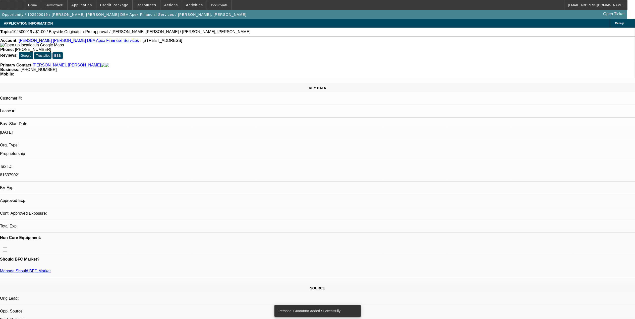
select select "0"
select select "2"
select select "0"
select select "6"
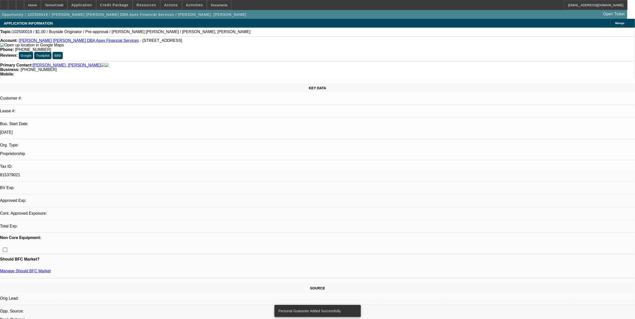
select select "0"
select select "2"
select select "0"
select select "6"
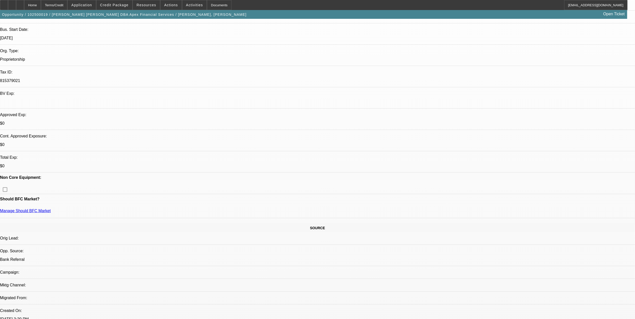
scroll to position [100, 0]
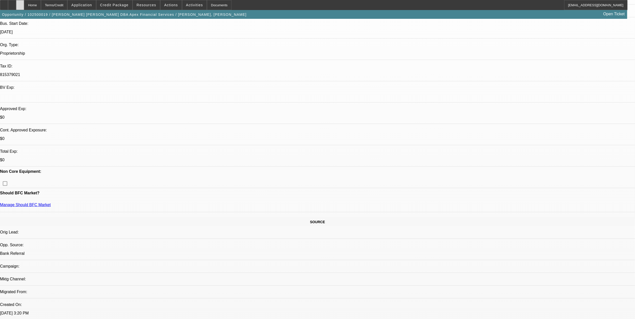
click at [24, 6] on div at bounding box center [20, 5] width 8 height 10
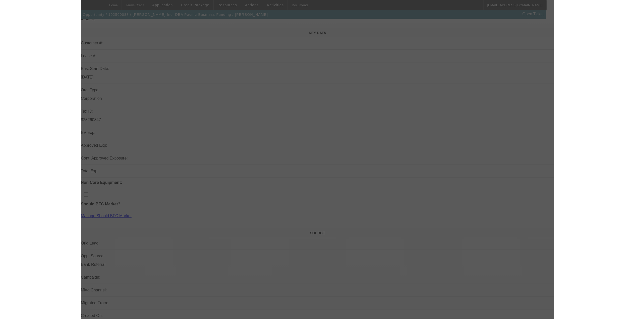
scroll to position [67, 0]
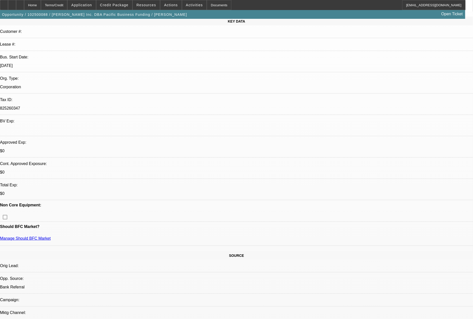
select select "0"
select select "2"
select select "0"
select select "2"
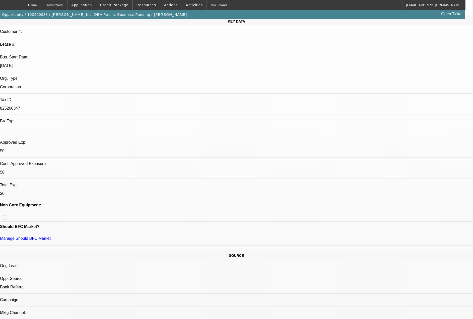
select select "0"
select select "1"
select select "2"
select select "6"
select select "1"
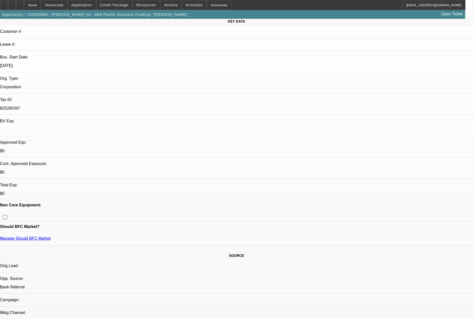
select select "2"
select select "6"
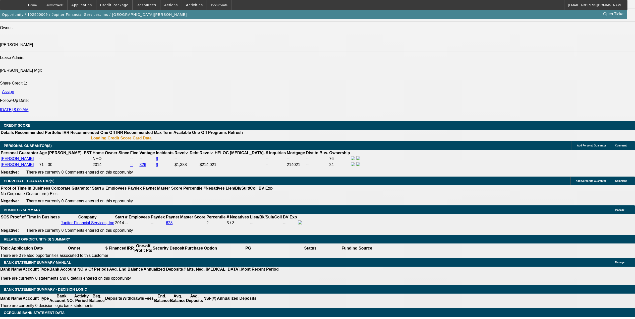
select select "0"
select select "2"
select select "0"
select select "6"
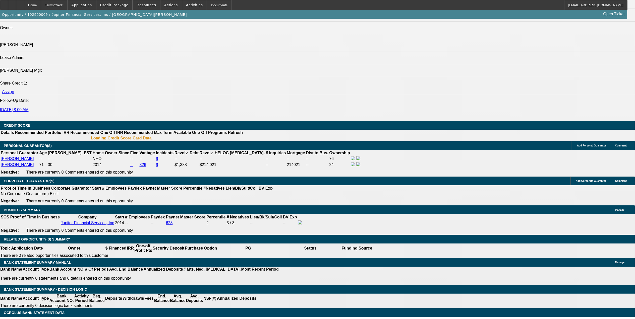
select select "0"
select select "2"
select select "0"
select select "6"
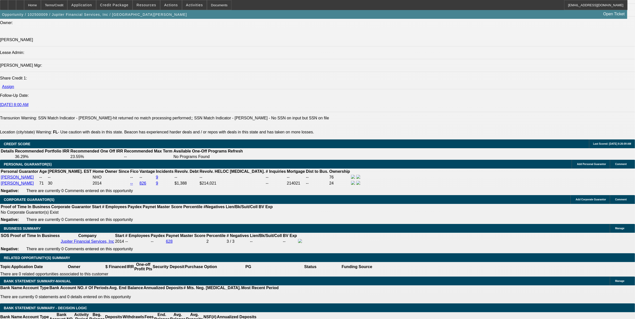
scroll to position [637, 0]
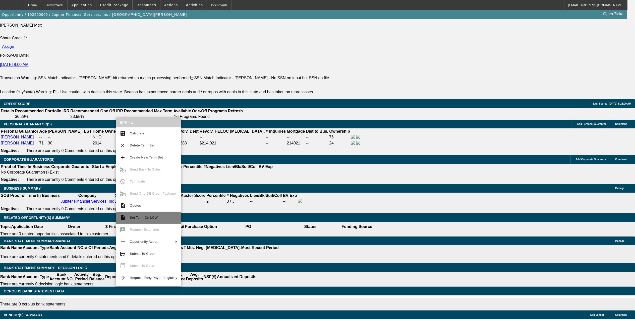
click at [140, 221] on button "description Set Term On LCW" at bounding box center [149, 218] width 66 height 12
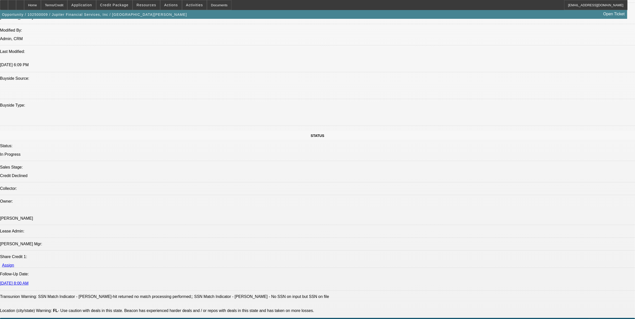
scroll to position [369, 0]
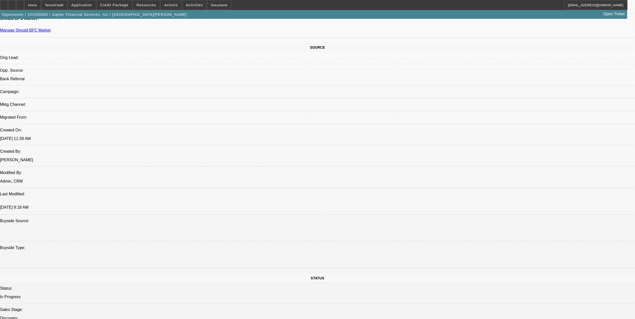
select select "0"
select select "2"
select select "0"
select select "2"
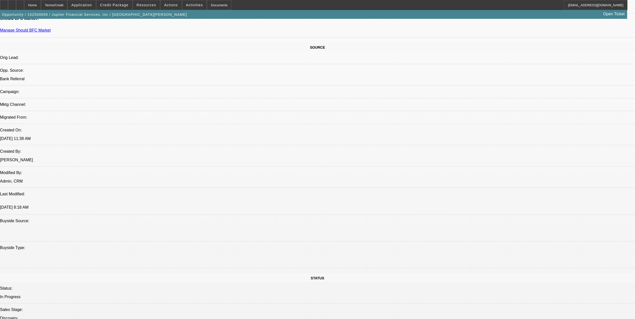
select select "0"
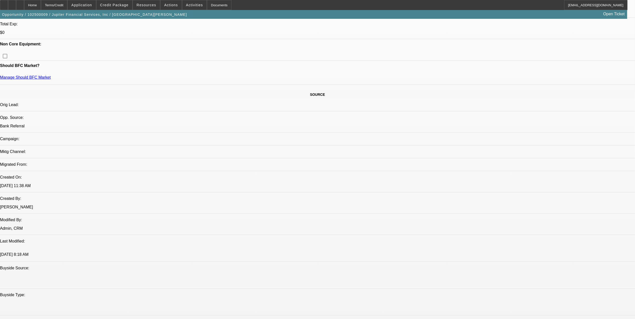
select select "1"
select select "2"
select select "6"
select select "1"
select select "2"
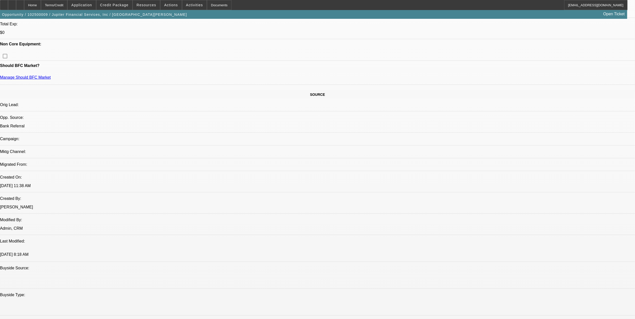
select select "6"
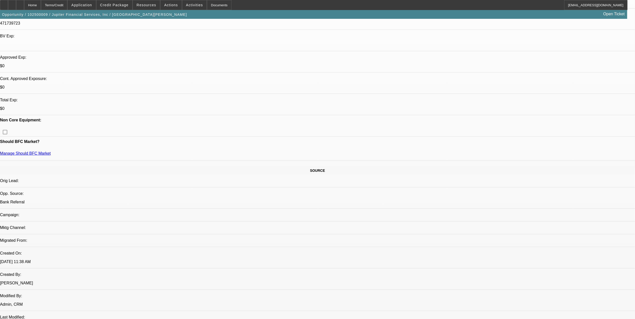
scroll to position [145, 0]
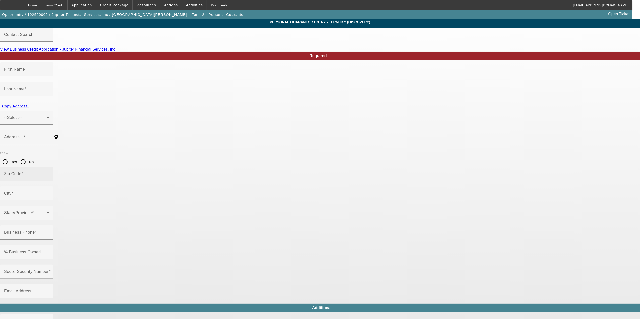
type input "Sean"
type input "Coburn"
type input "144 Gulfstream Dr"
radio input "true"
type input "33469"
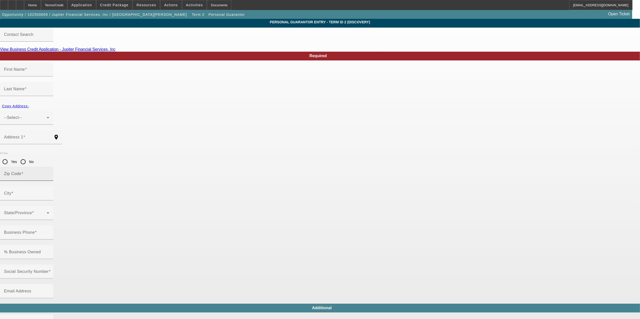
type input "Tequesta"
type input "[PHONE_NUMBER]"
type input "76"
type input "scoburn@jupfin.com"
click at [49, 271] on input "Social Security Number" at bounding box center [26, 274] width 45 height 6
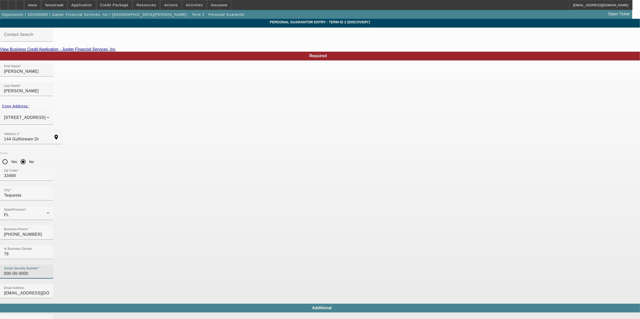
type input "000-00-0000"
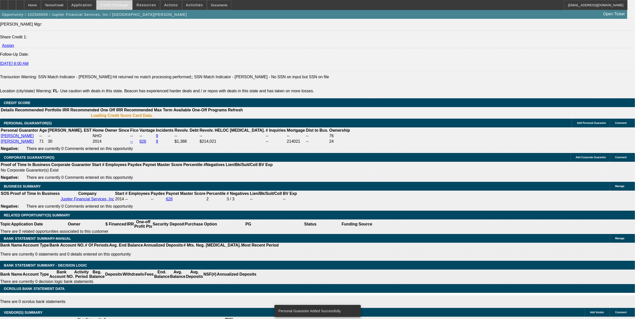
select select "0"
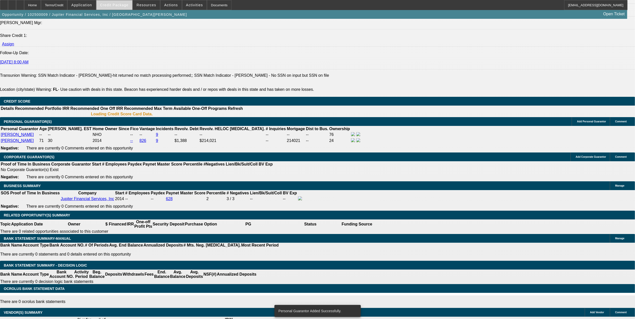
select select "2"
select select "0"
select select "6"
select select "0"
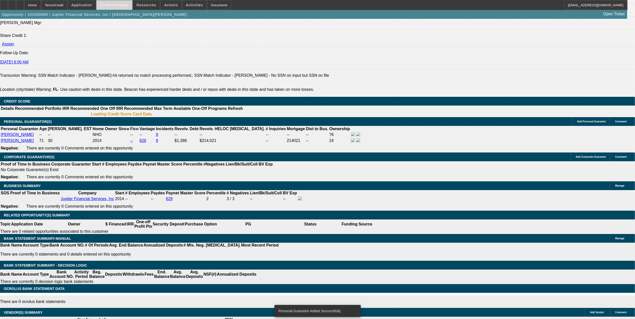
select select "2"
select select "0"
select select "6"
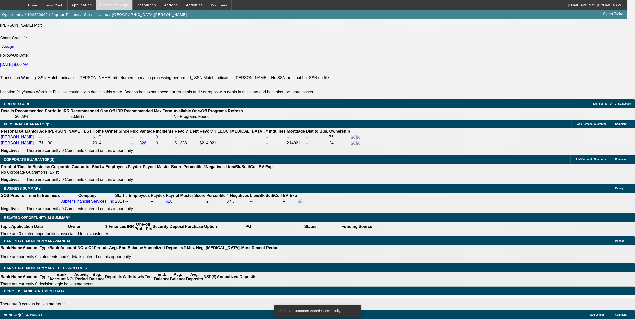
click at [126, 6] on span "Credit Package" at bounding box center [114, 5] width 28 height 4
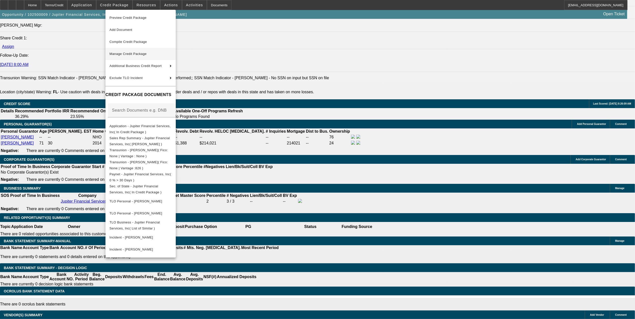
click at [147, 53] on span "Manage Credit Package" at bounding box center [127, 54] width 37 height 4
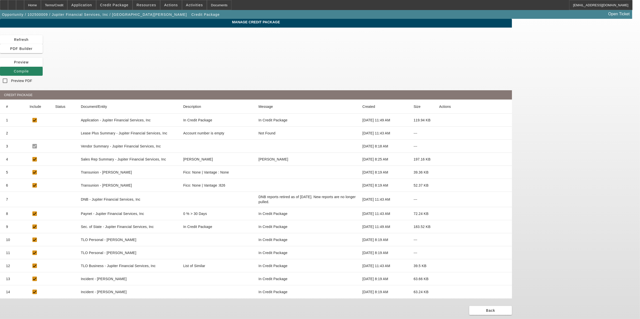
click at [439, 172] on icon at bounding box center [439, 172] width 0 height 0
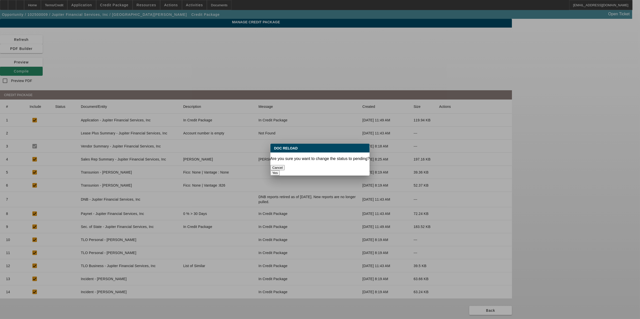
click at [280, 170] on button "Yes" at bounding box center [275, 172] width 10 height 5
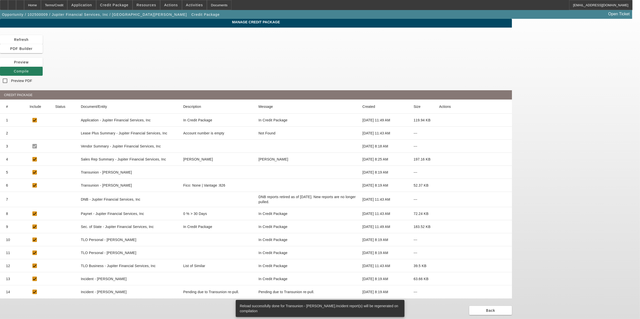
click at [43, 65] on span at bounding box center [21, 71] width 43 height 12
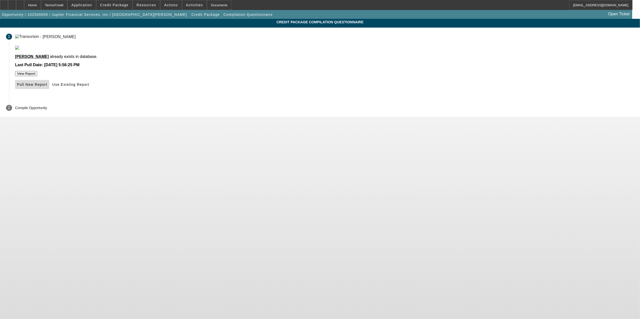
click at [47, 87] on span "Pull New Report" at bounding box center [32, 85] width 30 height 4
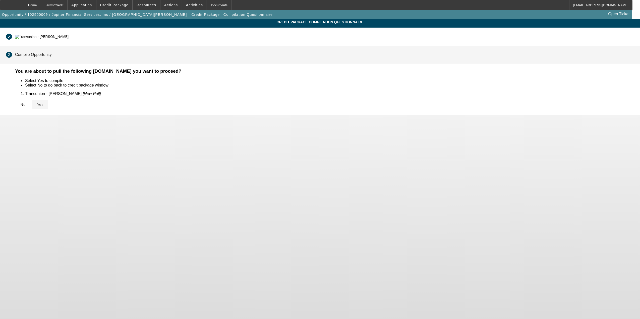
click at [44, 104] on span "Yes" at bounding box center [40, 105] width 7 height 4
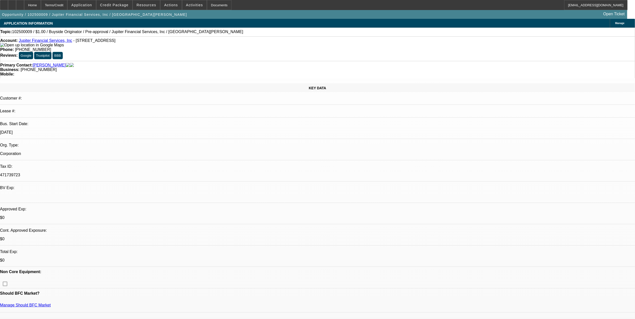
select select "0"
select select "2"
select select "0"
select select "6"
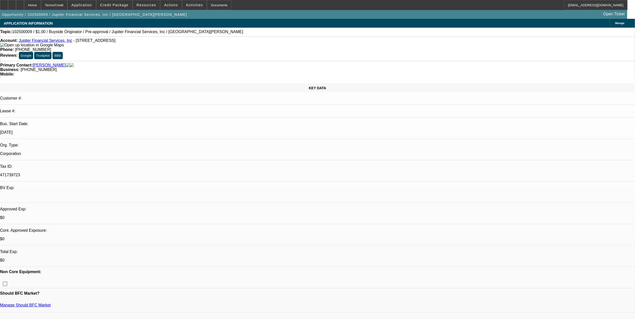
select select "0"
select select "2"
select select "0"
select select "6"
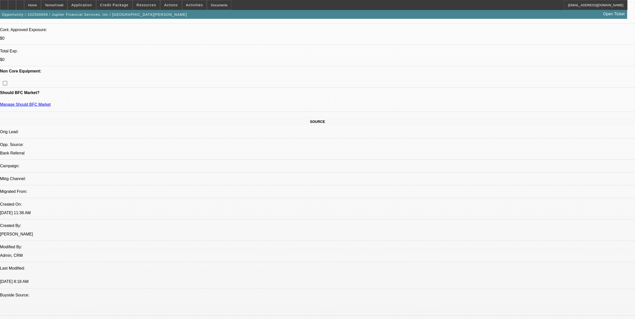
scroll to position [167, 0]
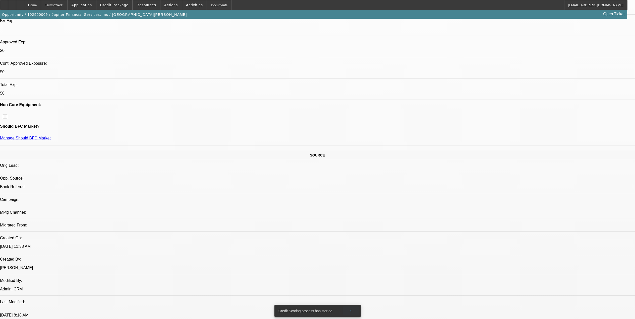
click at [352, 309] on span "X" at bounding box center [350, 311] width 3 height 4
click at [24, 5] on div at bounding box center [20, 5] width 8 height 10
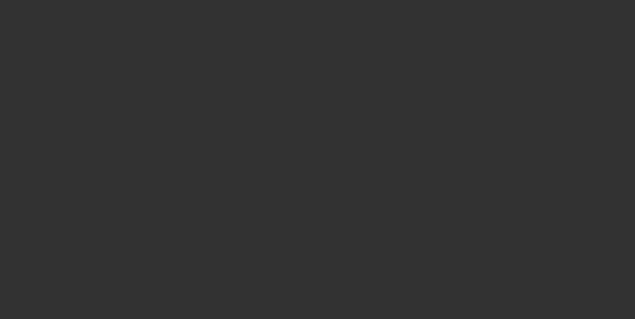
select select "0"
select select "2"
select select "0"
select select "2"
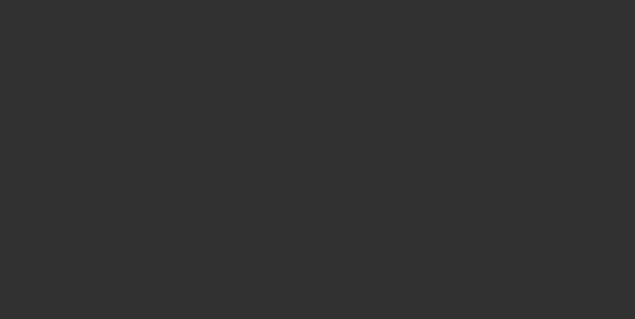
select select "0"
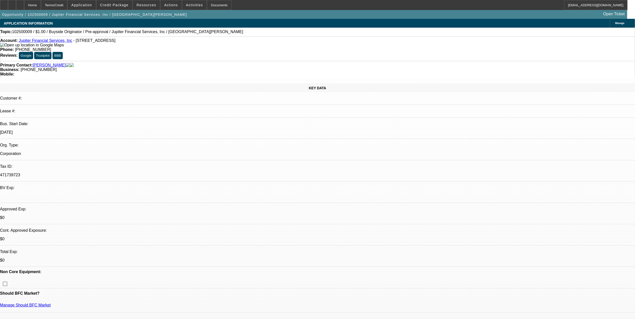
select select "1"
select select "2"
select select "6"
select select "1"
select select "2"
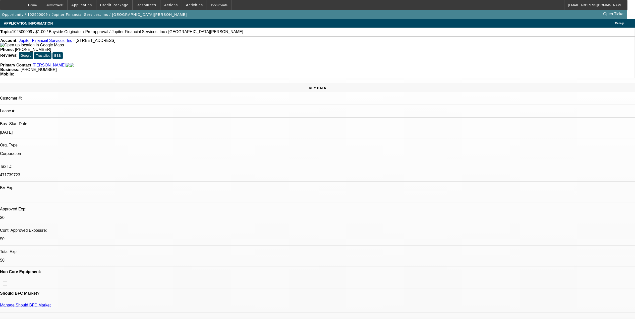
select select "6"
click at [24, 5] on div at bounding box center [20, 5] width 8 height 10
select select "0"
select select "2"
select select "0"
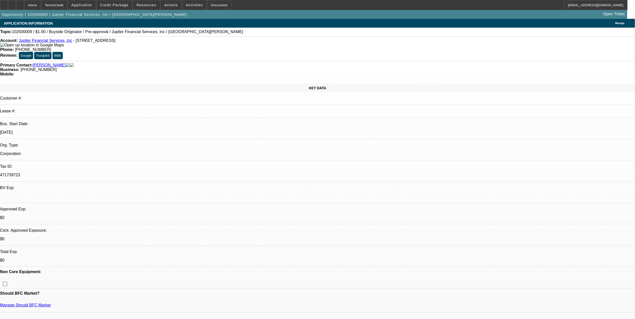
select select "0"
select select "2"
select select "0"
select select "1"
select select "2"
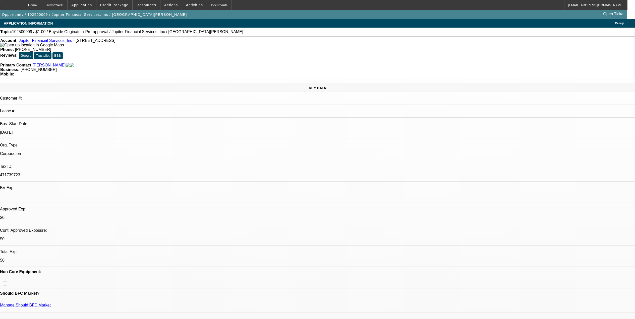
select select "6"
select select "1"
select select "2"
select select "6"
click at [20, 3] on icon at bounding box center [20, 3] width 0 height 0
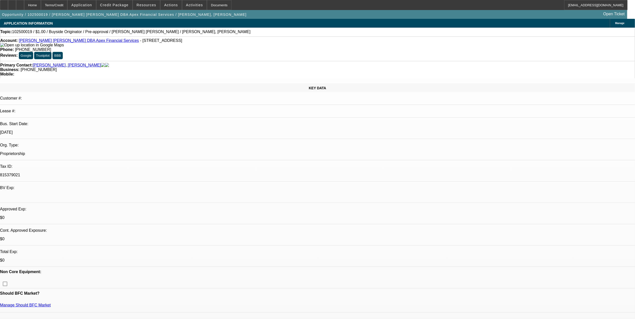
select select "0"
select select "2"
select select "0"
select select "2"
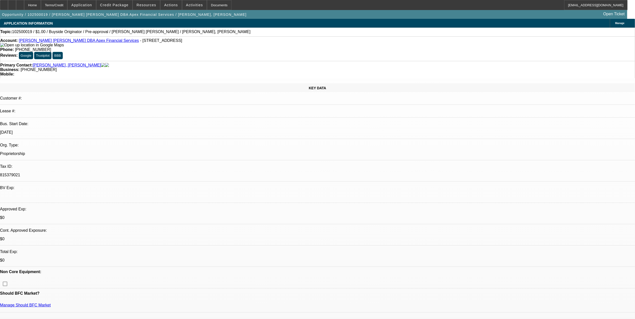
select select "0"
select select "1"
select select "2"
select select "6"
select select "1"
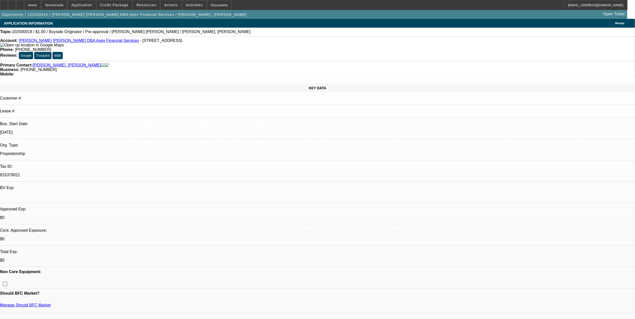
select select "2"
select select "6"
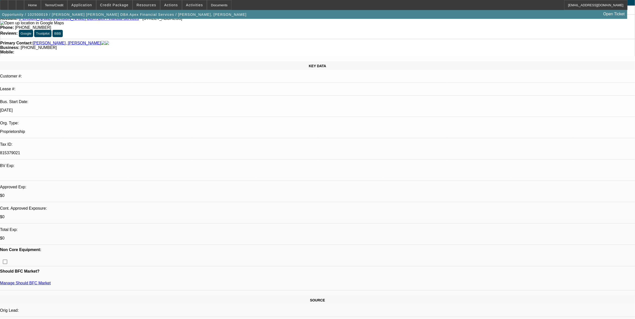
scroll to position [33, 0]
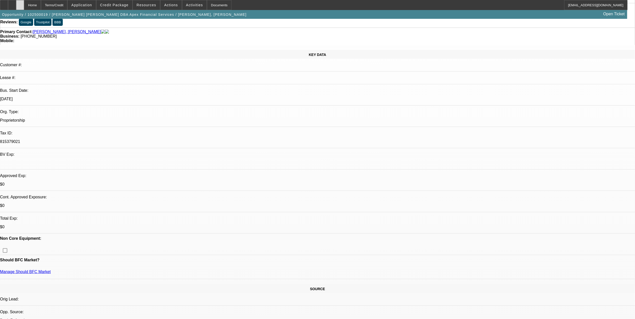
click at [24, 6] on div at bounding box center [20, 5] width 8 height 10
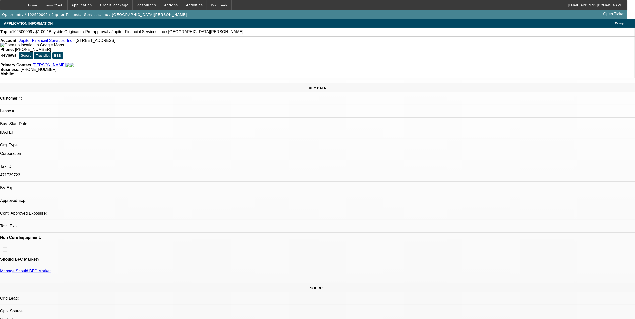
select select "0"
select select "2"
select select "0"
select select "2"
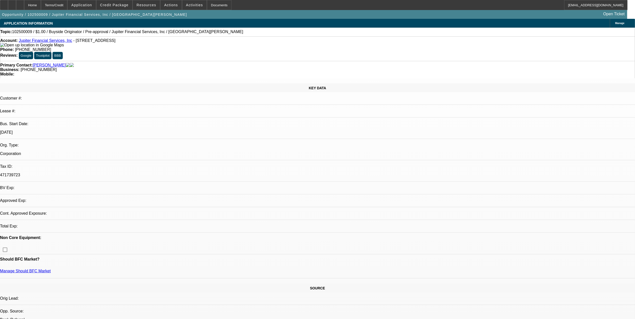
select select "0"
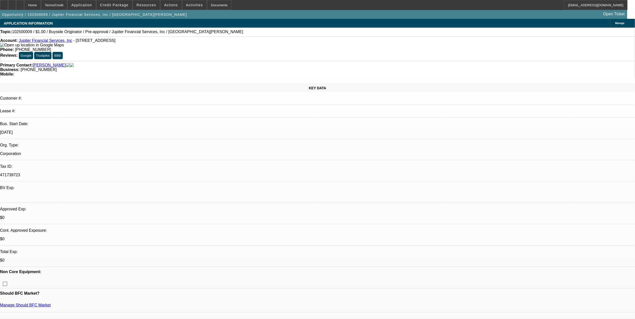
select select "1"
select select "2"
select select "6"
select select "1"
select select "2"
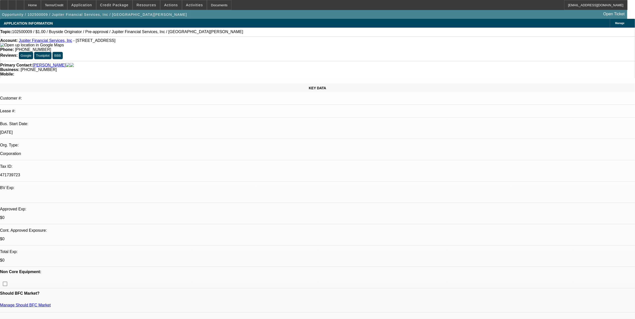
select select "6"
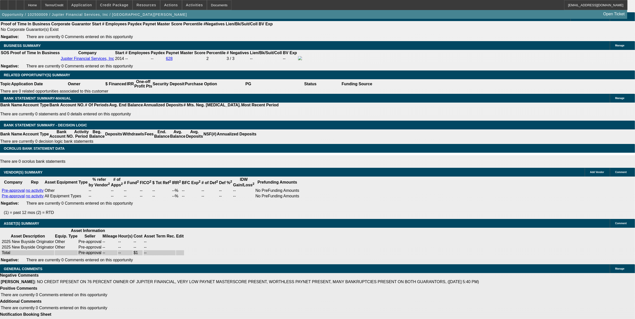
scroll to position [784, 0]
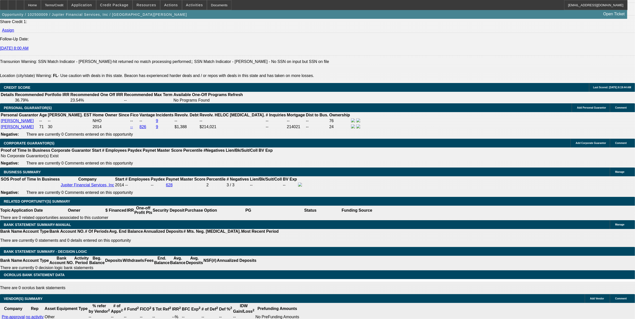
scroll to position [650, 0]
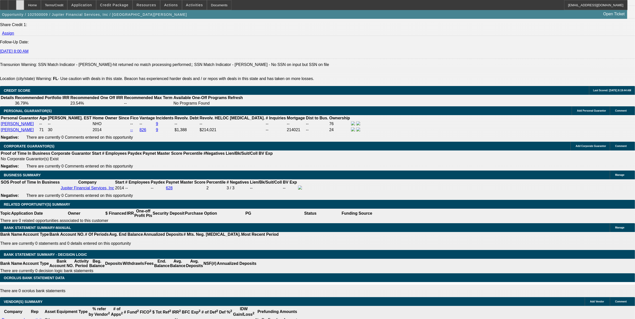
click at [20, 3] on icon at bounding box center [20, 3] width 0 height 0
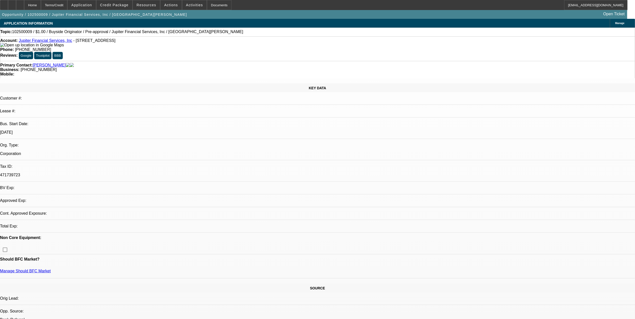
select select "0"
select select "2"
select select "0"
select select "2"
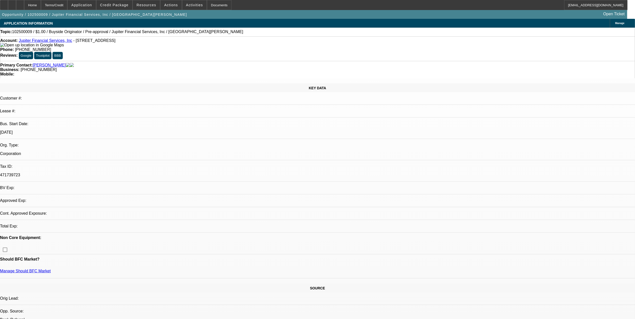
select select "0"
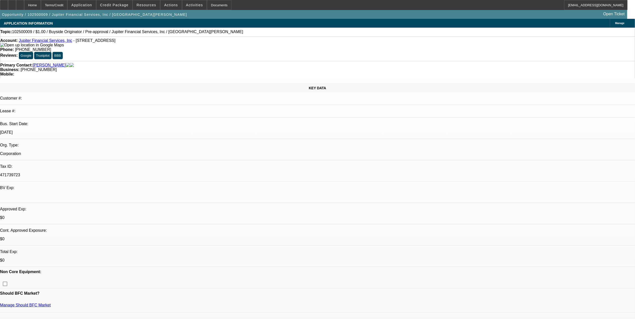
select select "1"
select select "2"
select select "6"
select select "1"
select select "2"
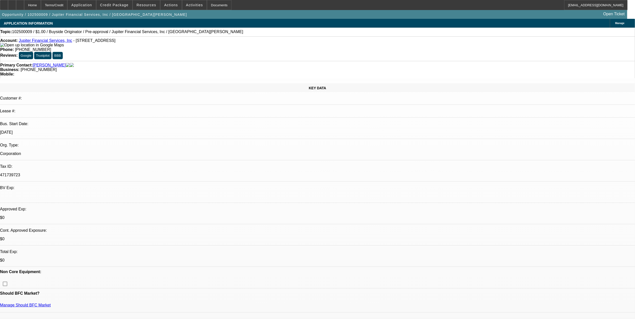
select select "6"
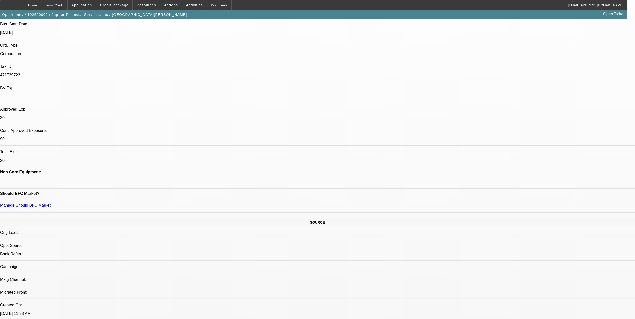
scroll to position [100, 0]
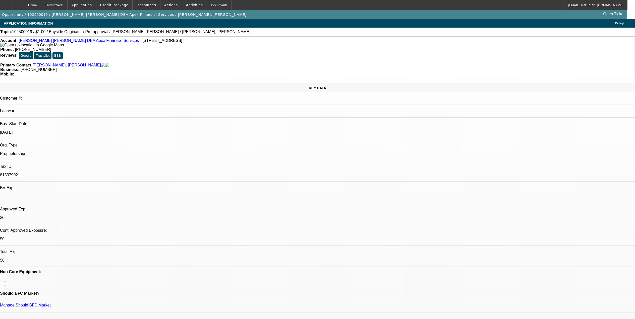
select select "0"
select select "2"
select select "0"
select select "2"
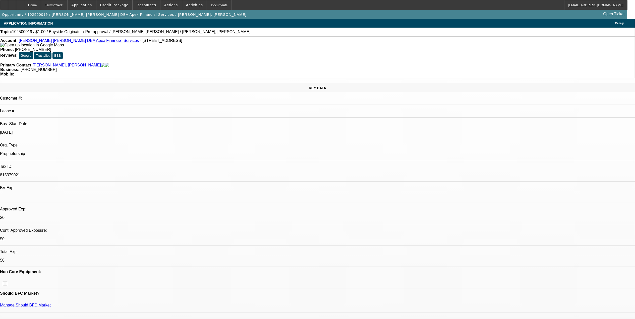
select select "0"
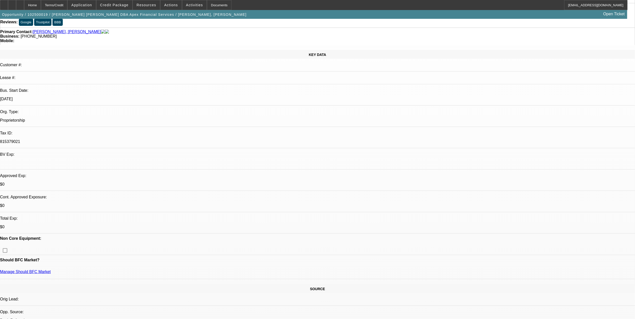
select select "1"
select select "2"
select select "6"
select select "1"
select select "2"
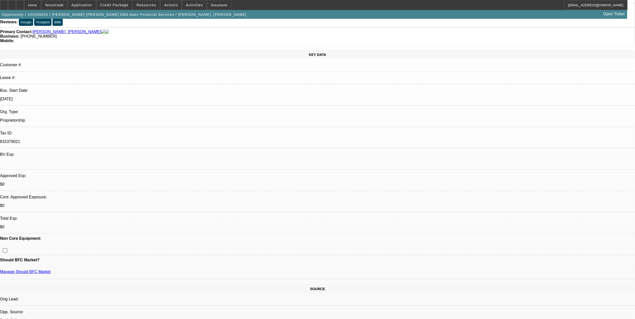
select select "6"
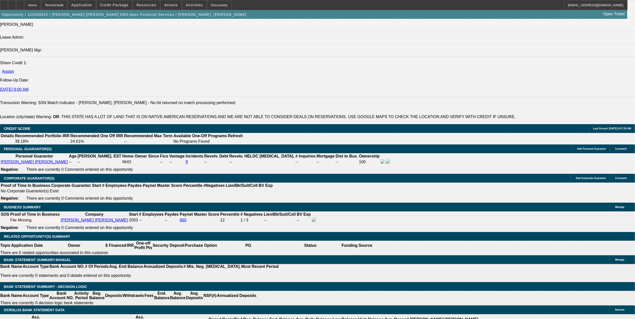
scroll to position [669, 0]
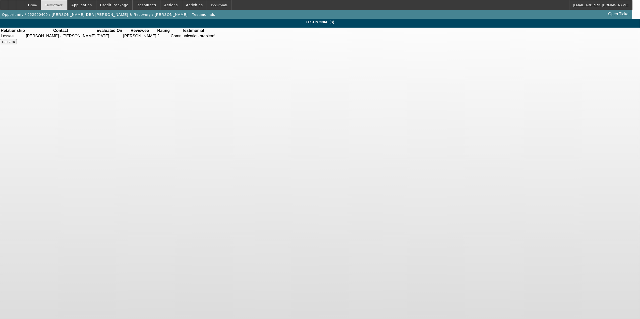
click at [66, 4] on div "Terms/Credit" at bounding box center [54, 5] width 27 height 10
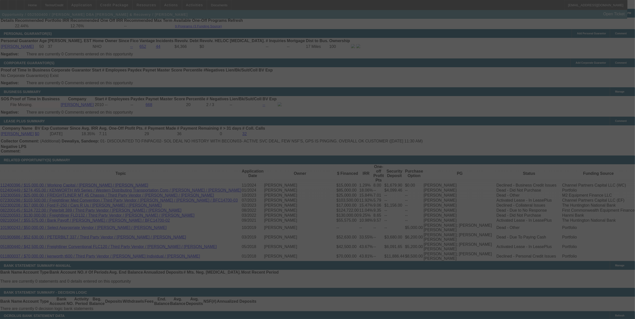
scroll to position [765, 0]
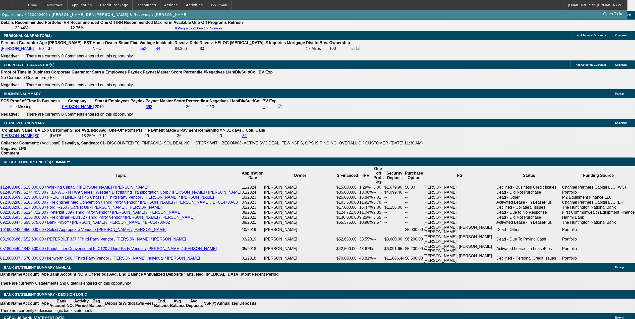
select select "0.1"
select select "0"
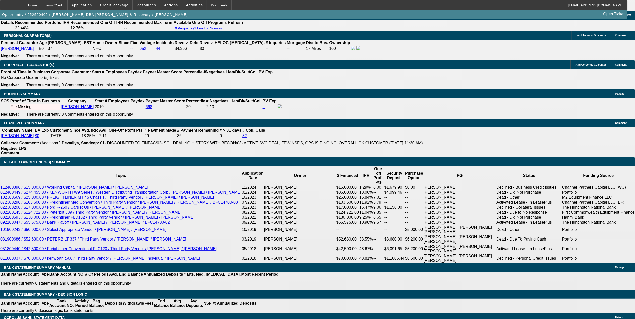
select select "0"
select select "0.1"
select select "0"
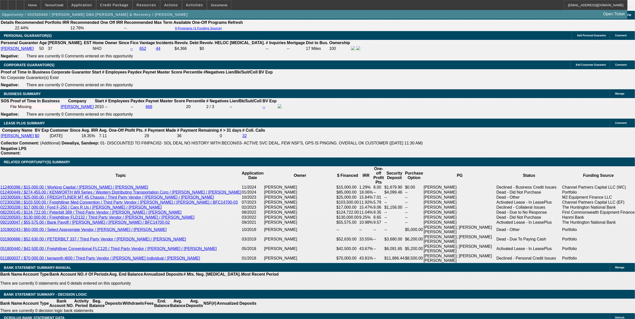
select select "1"
select select "2"
select select "6"
select select "1"
select select "2"
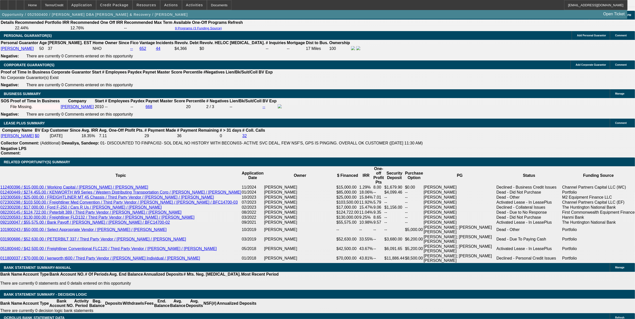
select select "6"
select select "1"
select select "2"
select select "6"
select select "1"
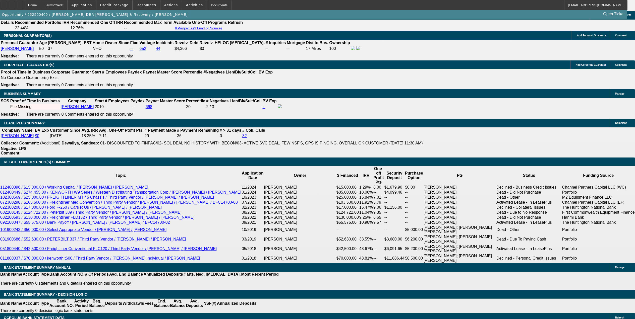
select select "3"
select select "6"
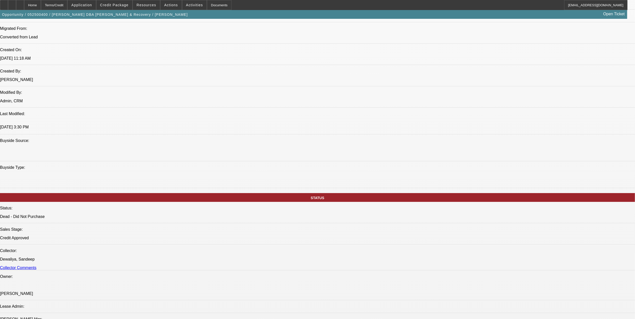
scroll to position [256, 0]
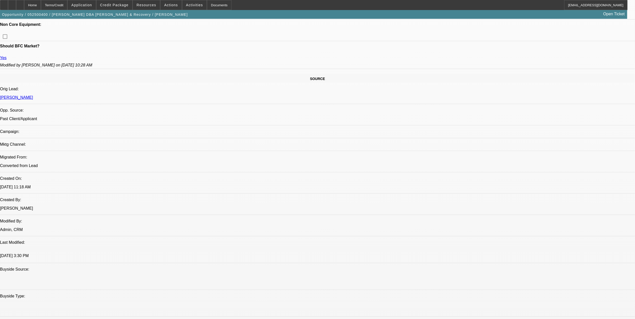
scroll to position [33, 0]
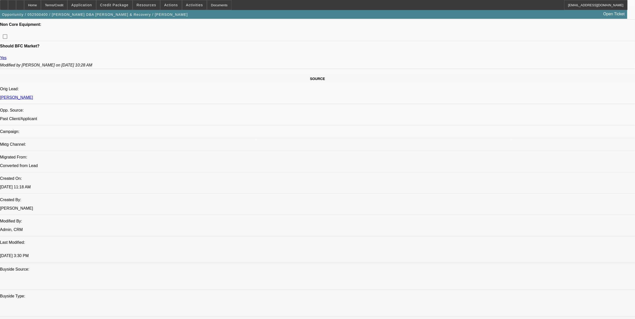
scroll to position [67, 0]
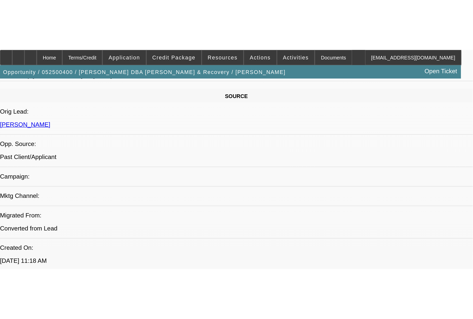
scroll to position [256, 0]
